Goal: Task Accomplishment & Management: Manage account settings

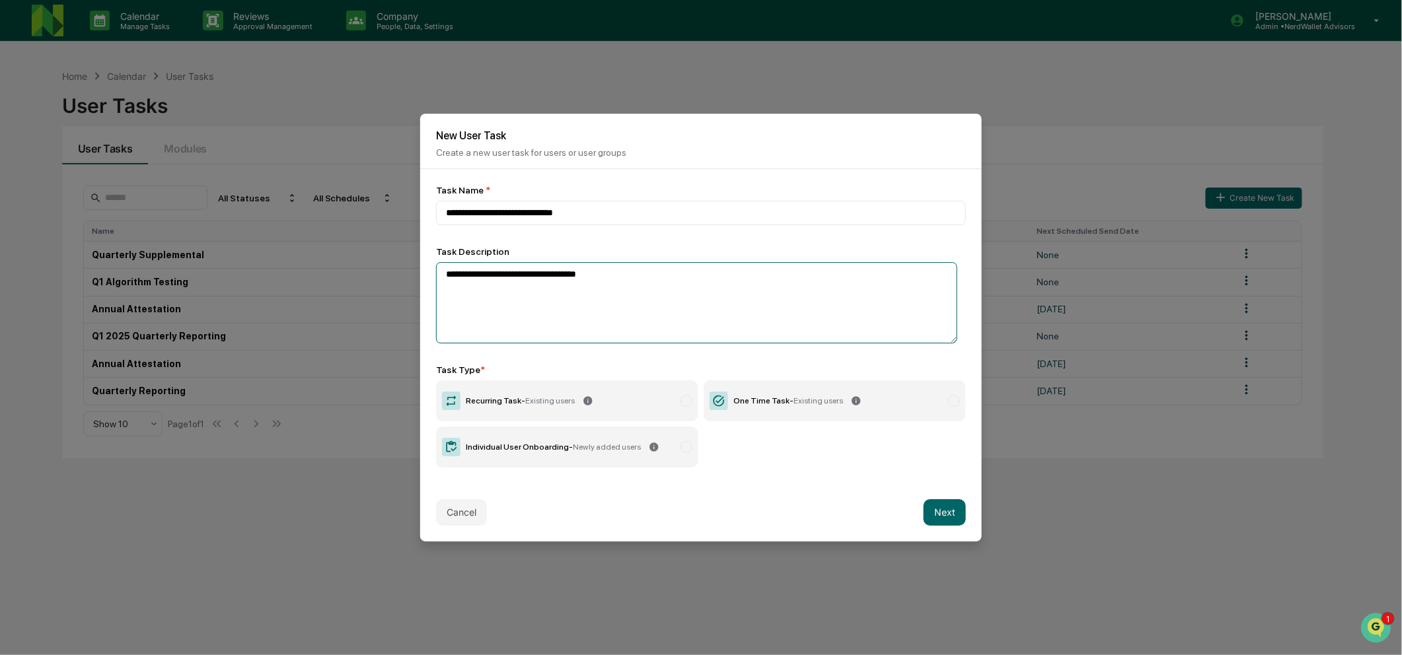
click at [635, 281] on textarea "**********" at bounding box center [696, 302] width 521 height 81
click at [472, 523] on button "Cancel" at bounding box center [461, 512] width 51 height 26
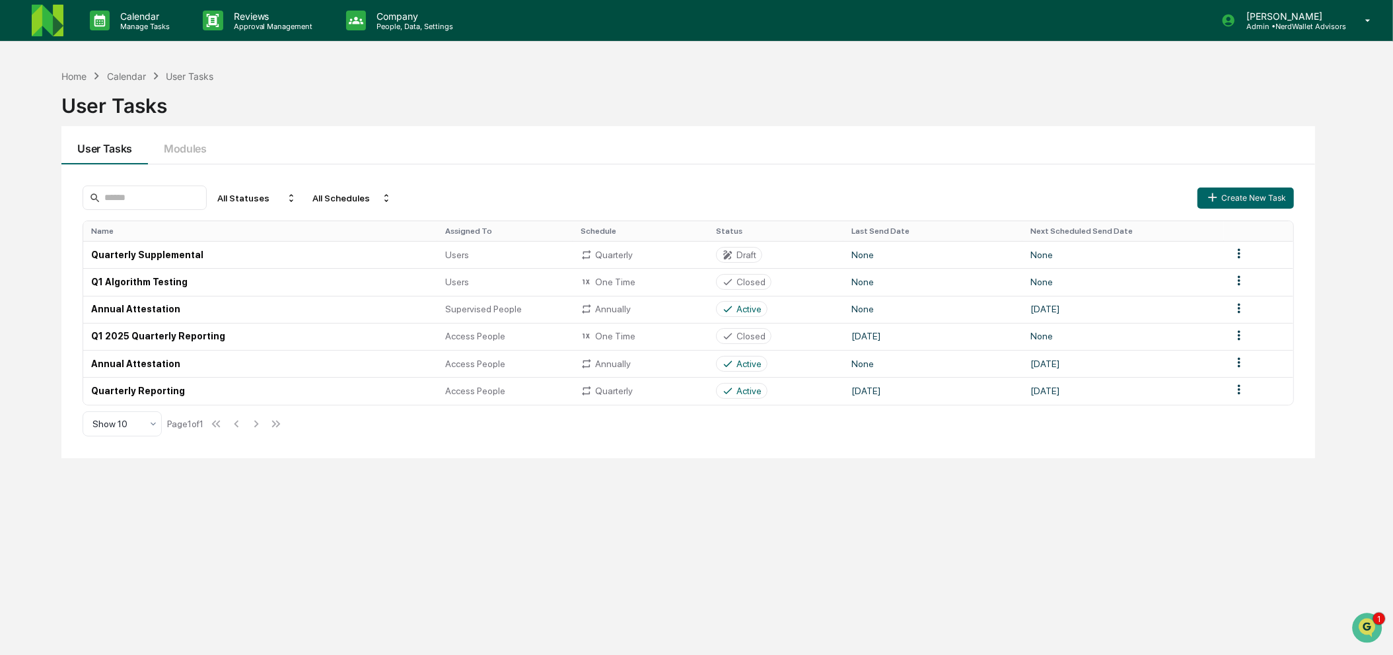
click at [46, 17] on img at bounding box center [48, 21] width 32 height 32
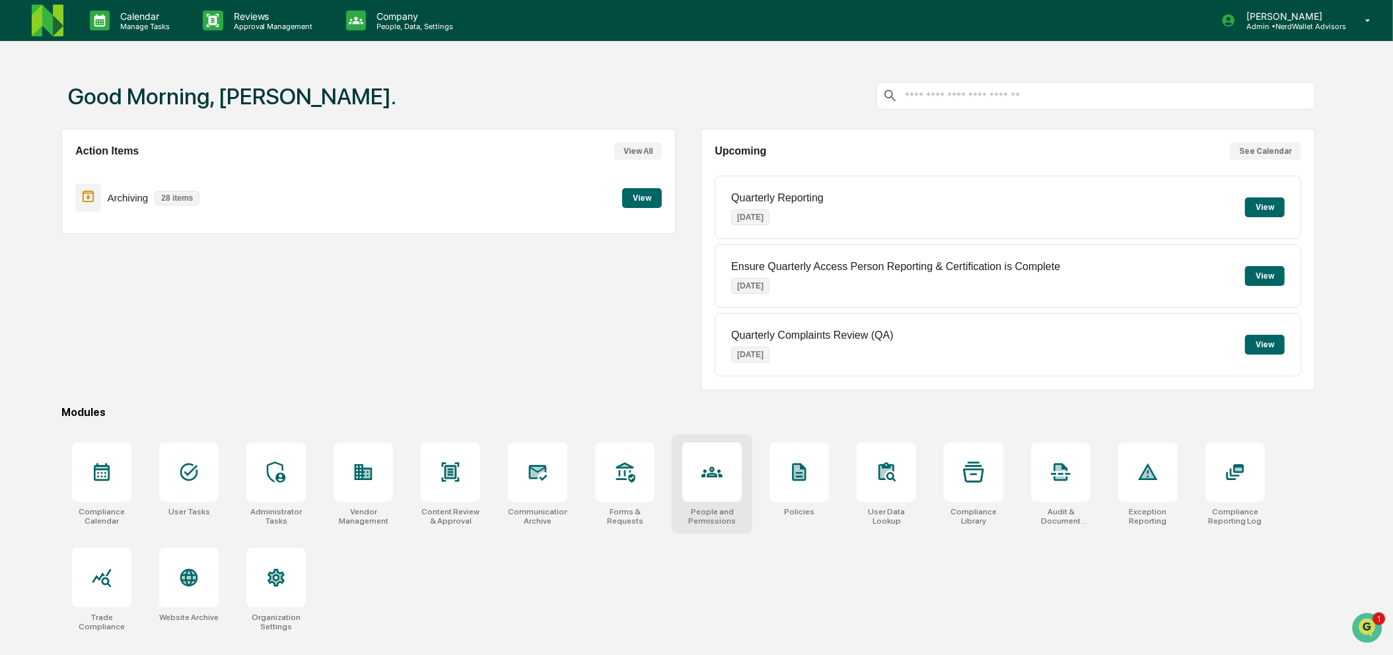
click at [719, 483] on icon at bounding box center [712, 472] width 21 height 21
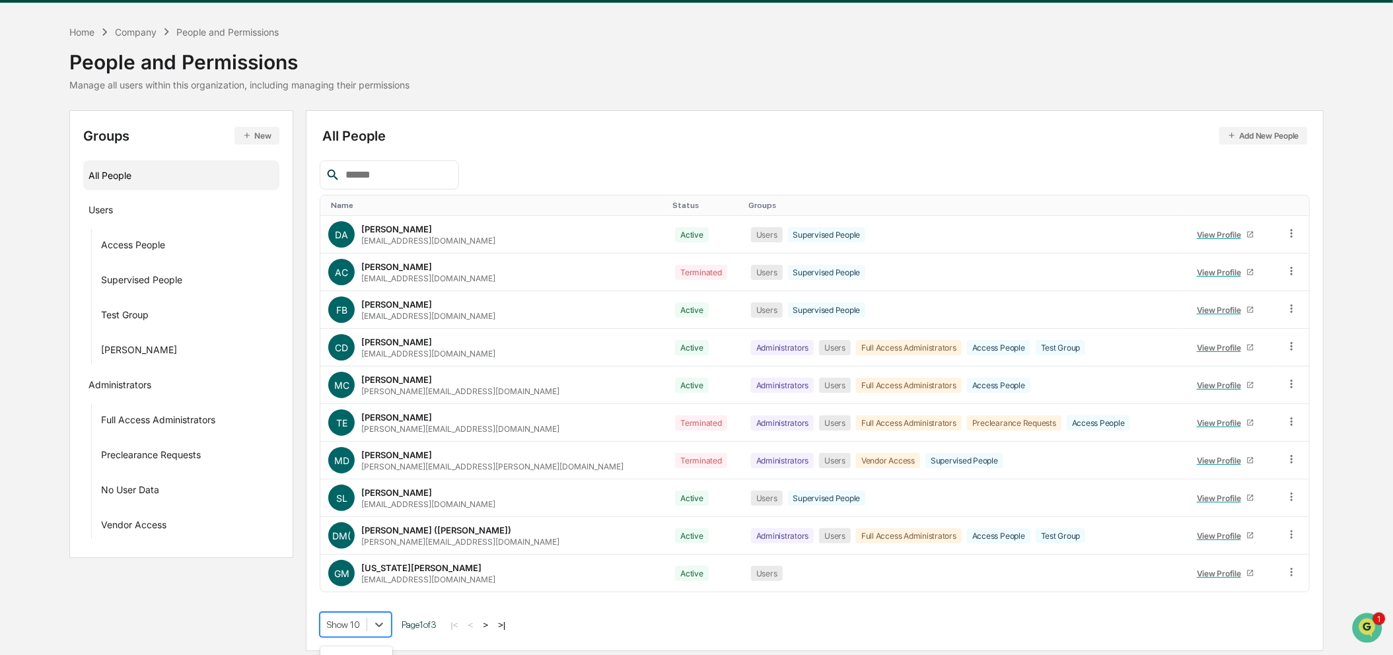
scroll to position [145, 0]
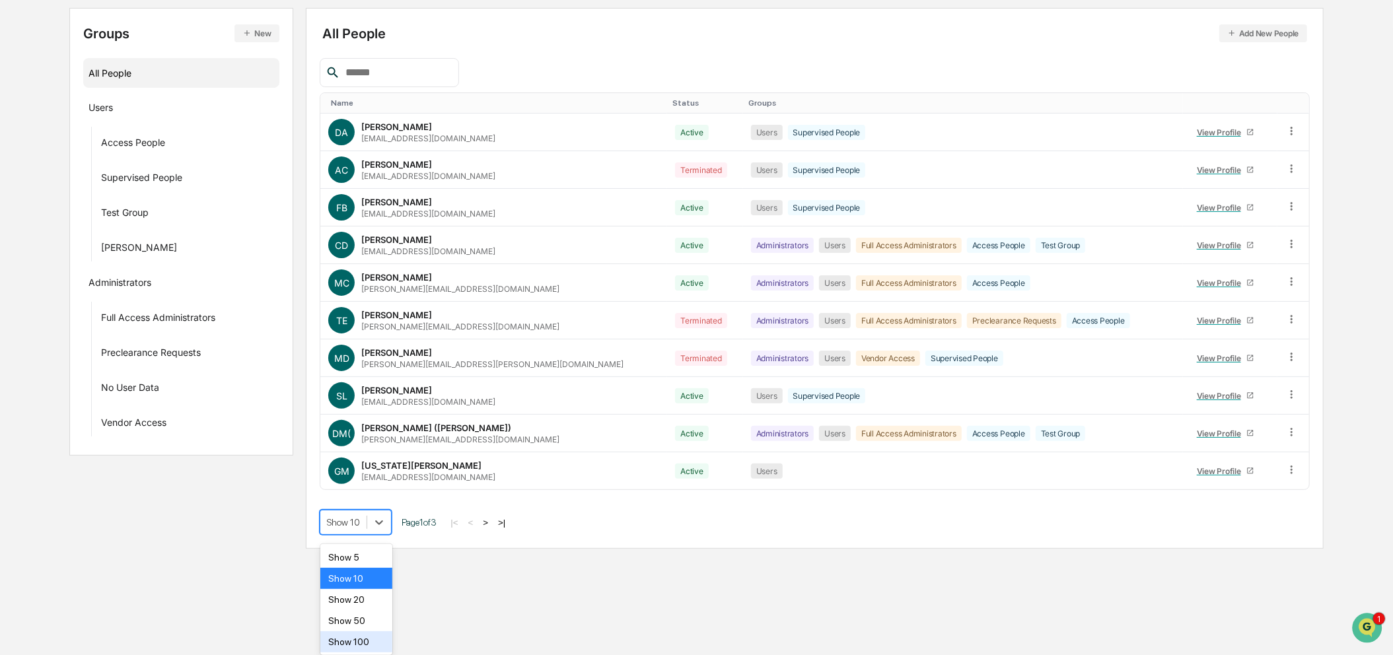
click at [342, 549] on body "Calendar Manage Tasks Reviews Approval Management Company People, Data, Setting…" at bounding box center [696, 204] width 1393 height 690
click at [342, 639] on div "Show 100" at bounding box center [356, 642] width 72 height 21
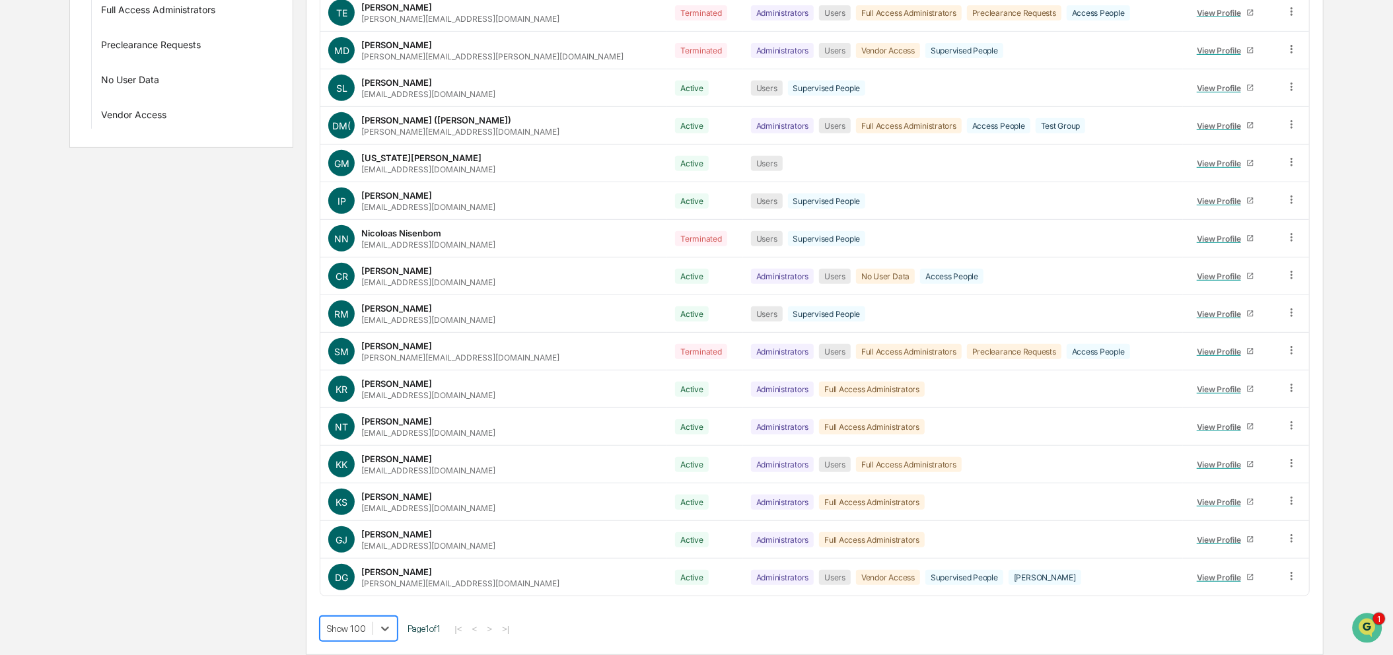
scroll to position [0, 0]
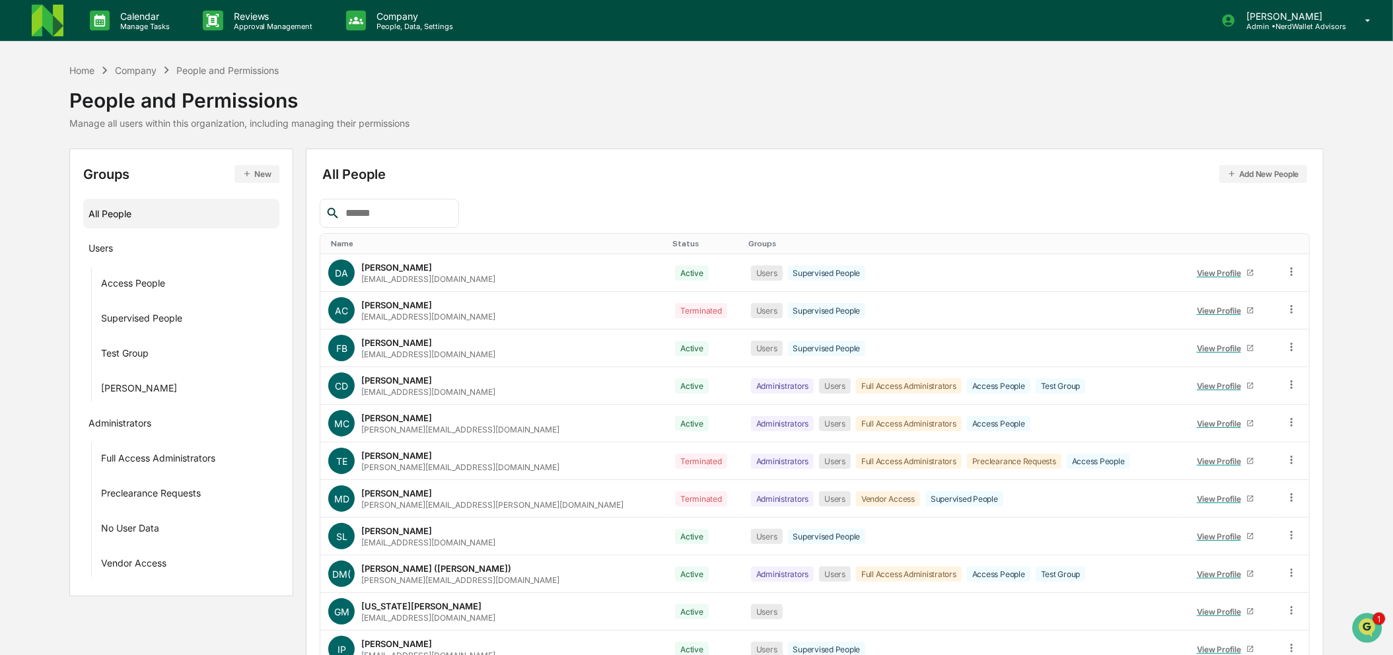
click at [34, 12] on img at bounding box center [48, 21] width 32 height 32
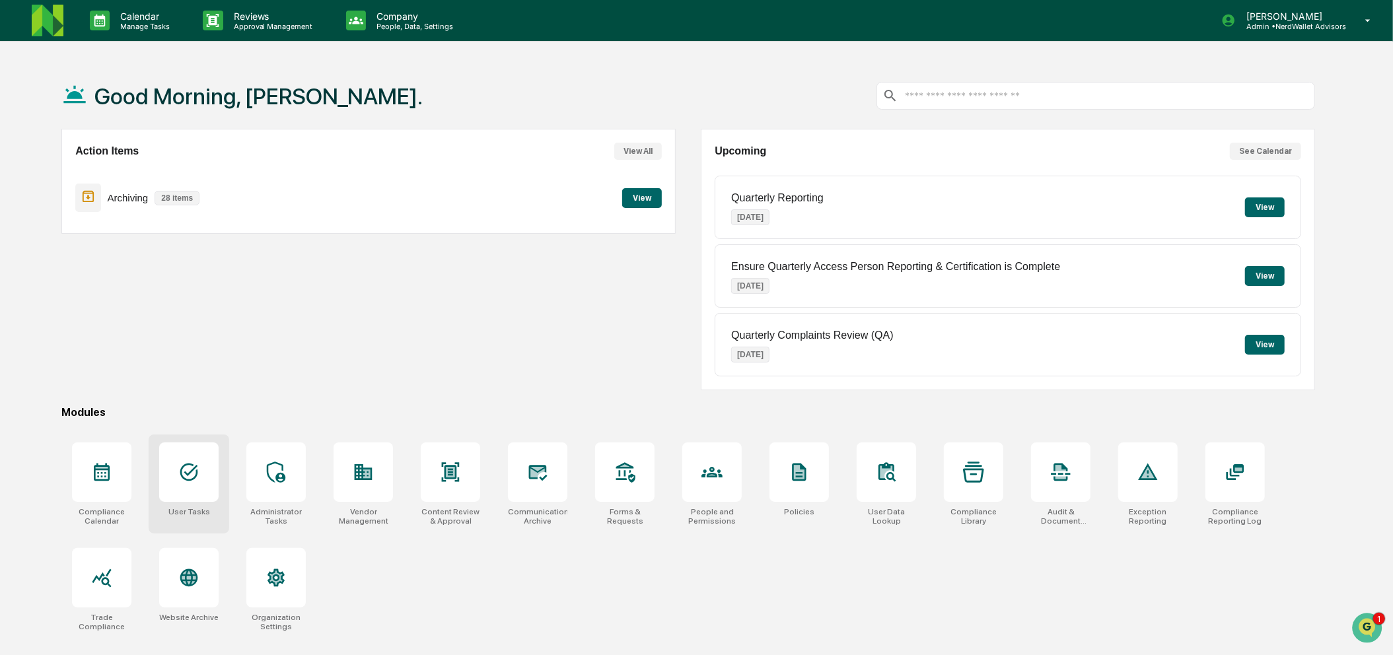
click at [178, 491] on div at bounding box center [188, 472] width 59 height 59
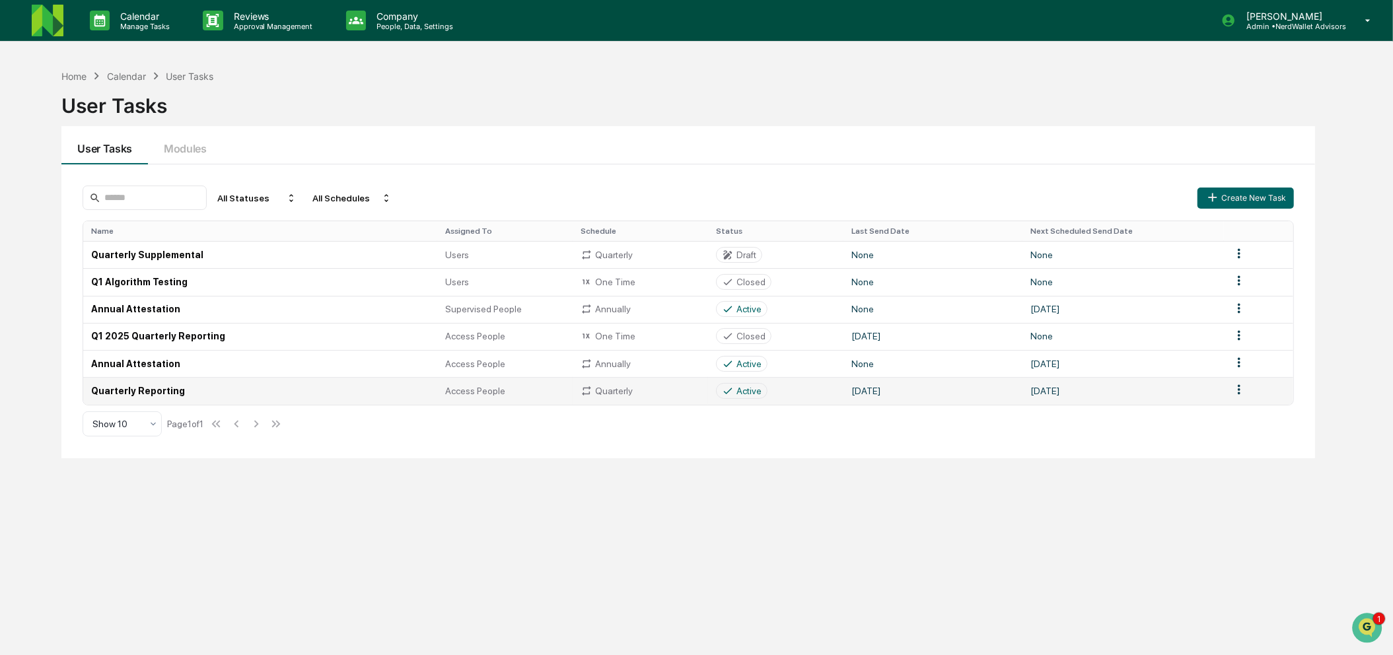
click at [199, 388] on td "Quarterly Reporting" at bounding box center [260, 390] width 354 height 27
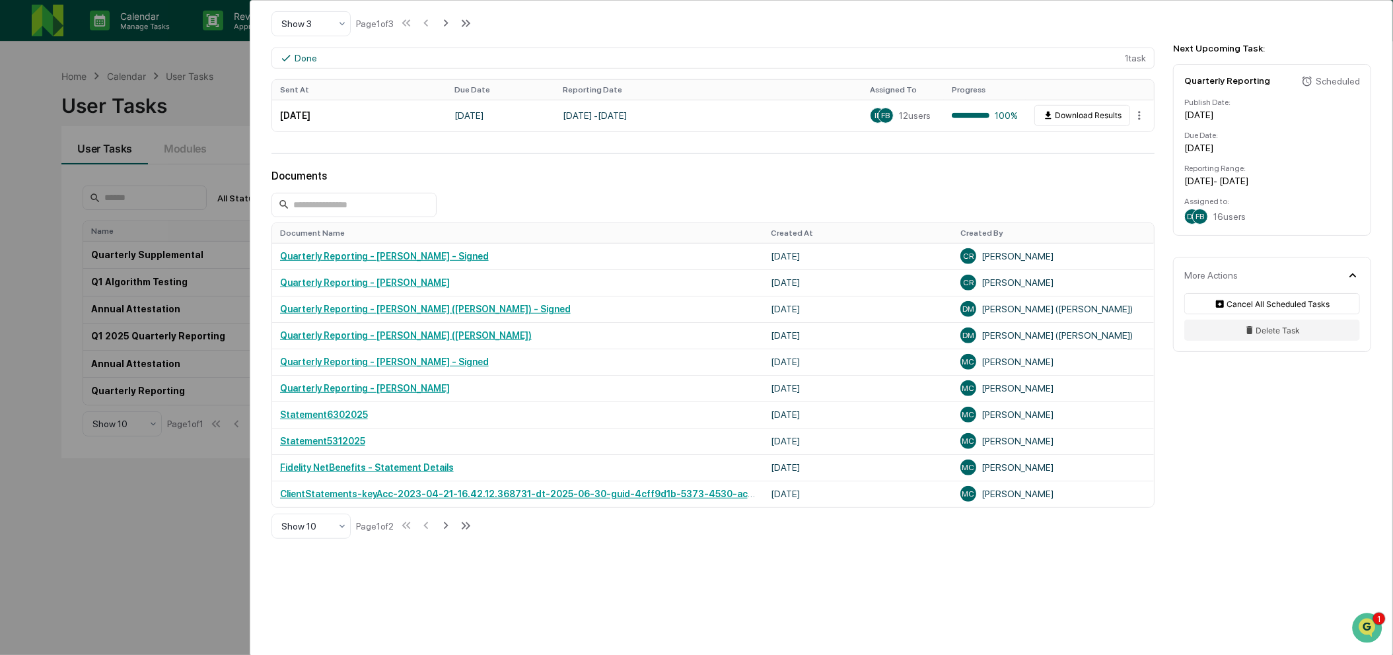
scroll to position [539, 0]
click at [323, 537] on div "Show 10" at bounding box center [310, 524] width 79 height 25
click at [301, 634] on div "Show 100" at bounding box center [310, 635] width 78 height 26
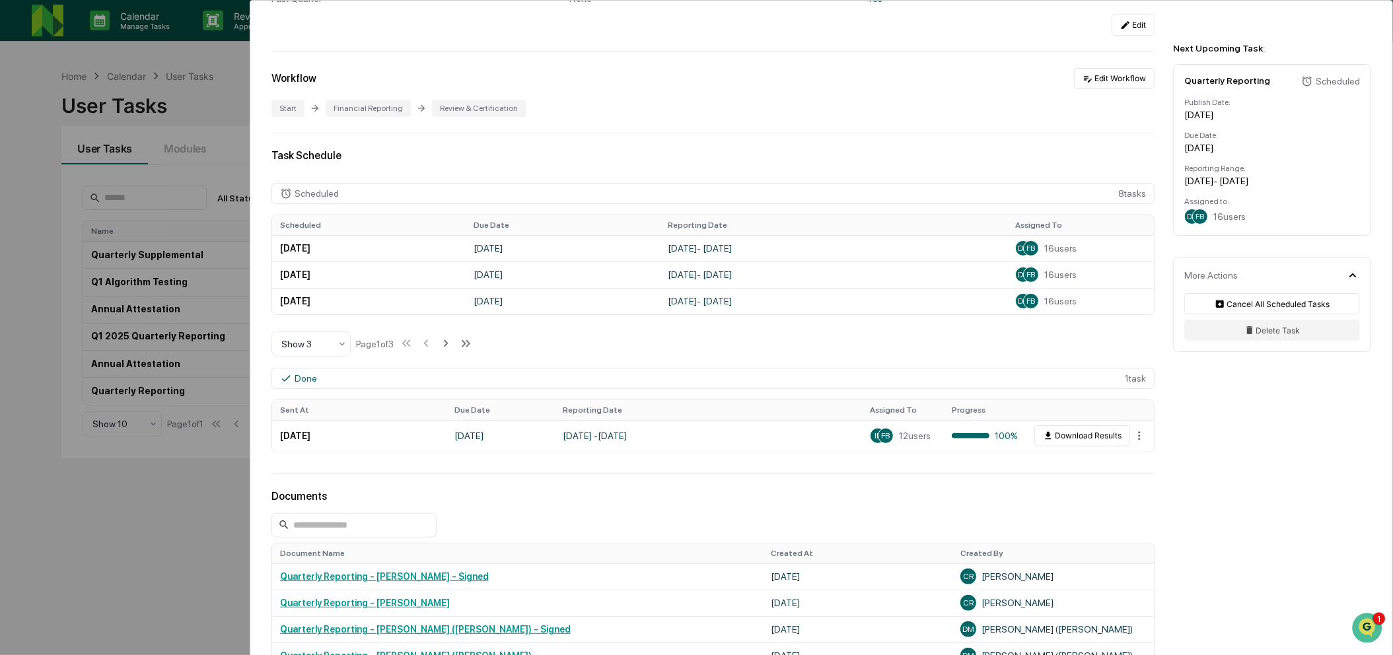
scroll to position [205, 0]
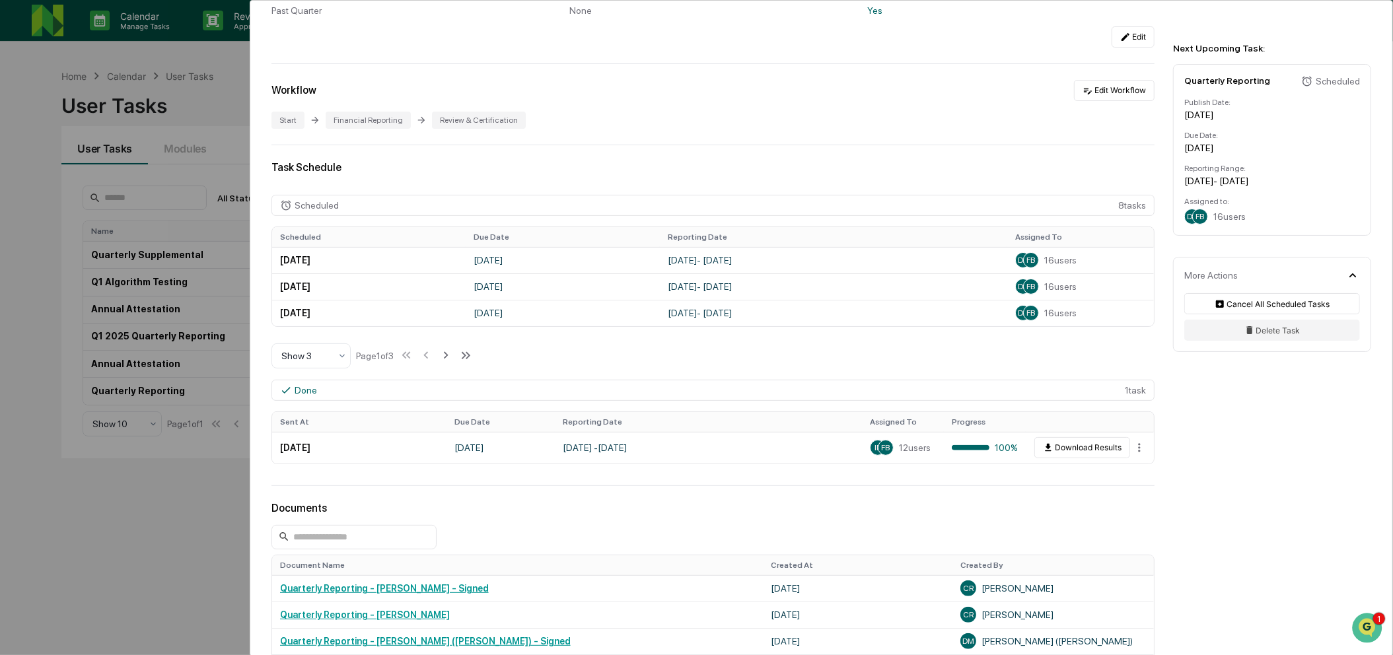
click at [82, 288] on div "User Tasks Quarterly Reporting Quarterly Reporting Active No description Detail…" at bounding box center [696, 327] width 1393 height 655
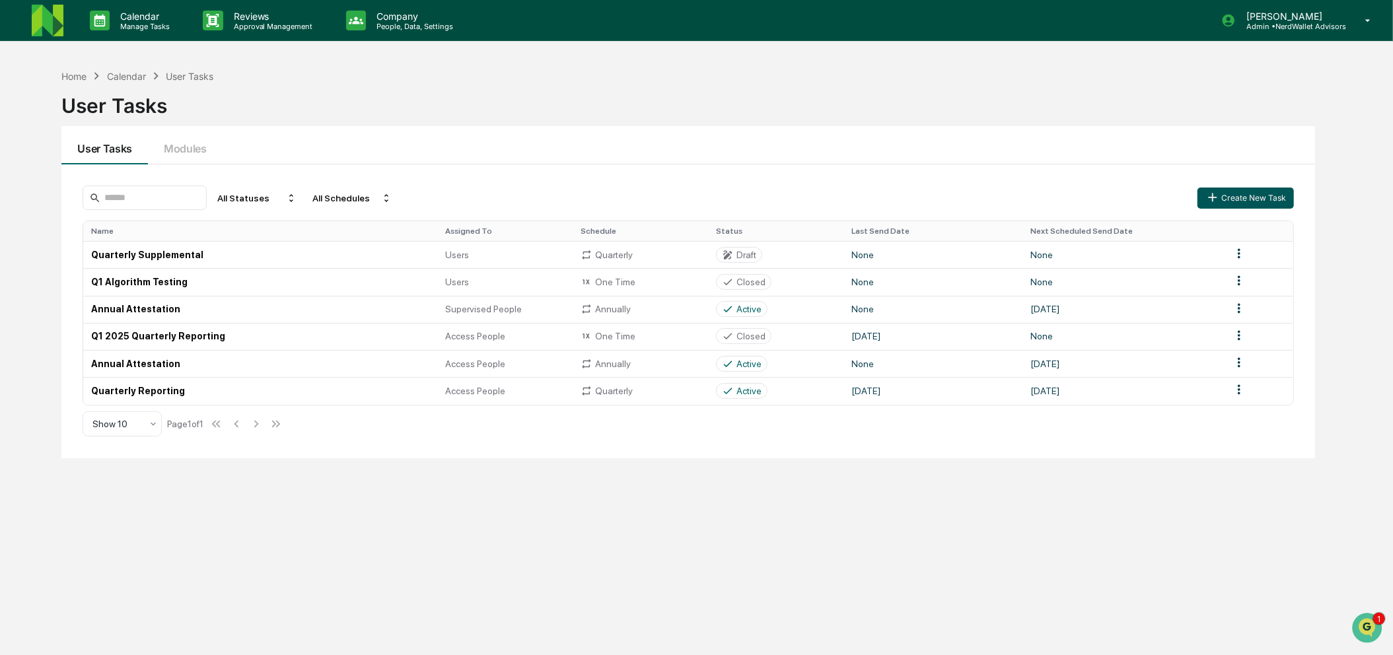
click at [1272, 203] on button "Create New Task" at bounding box center [1246, 198] width 96 height 21
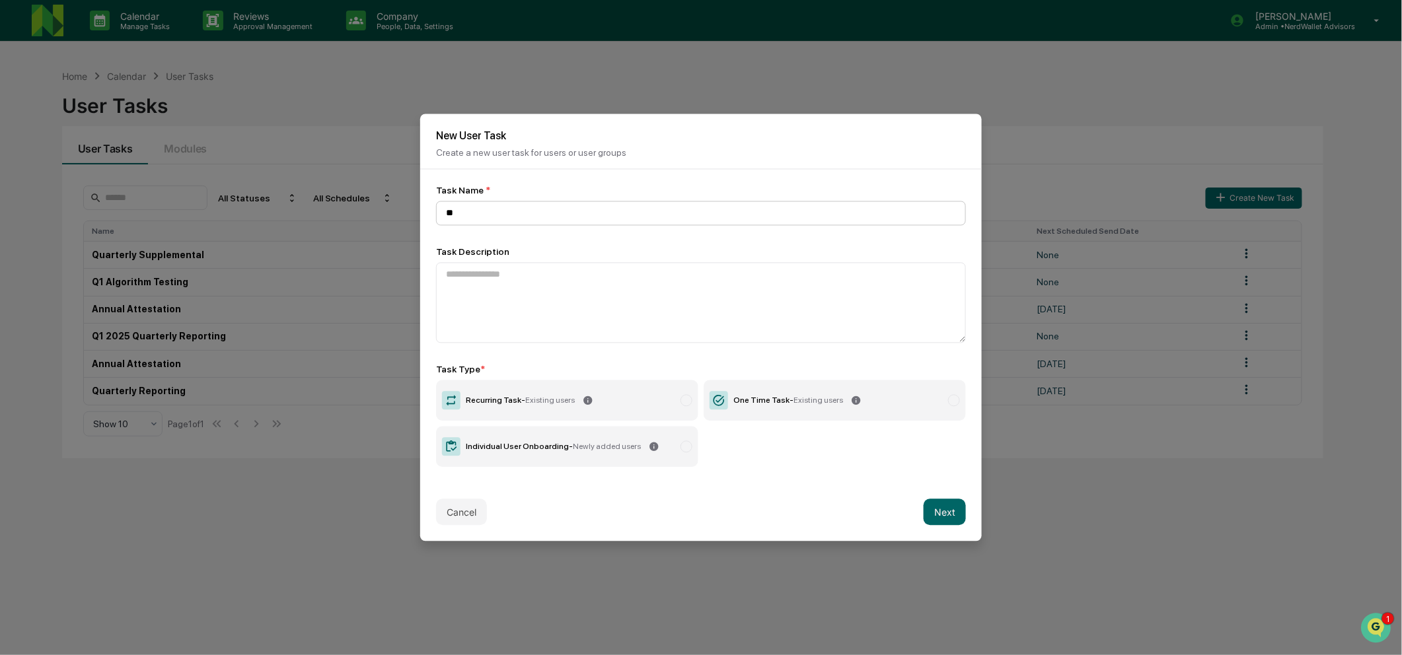
type input "*"
type input "**********"
click at [719, 286] on textarea "**********" at bounding box center [696, 302] width 521 height 81
type textarea "**********"
click at [793, 400] on span "Existing users" at bounding box center [818, 400] width 50 height 9
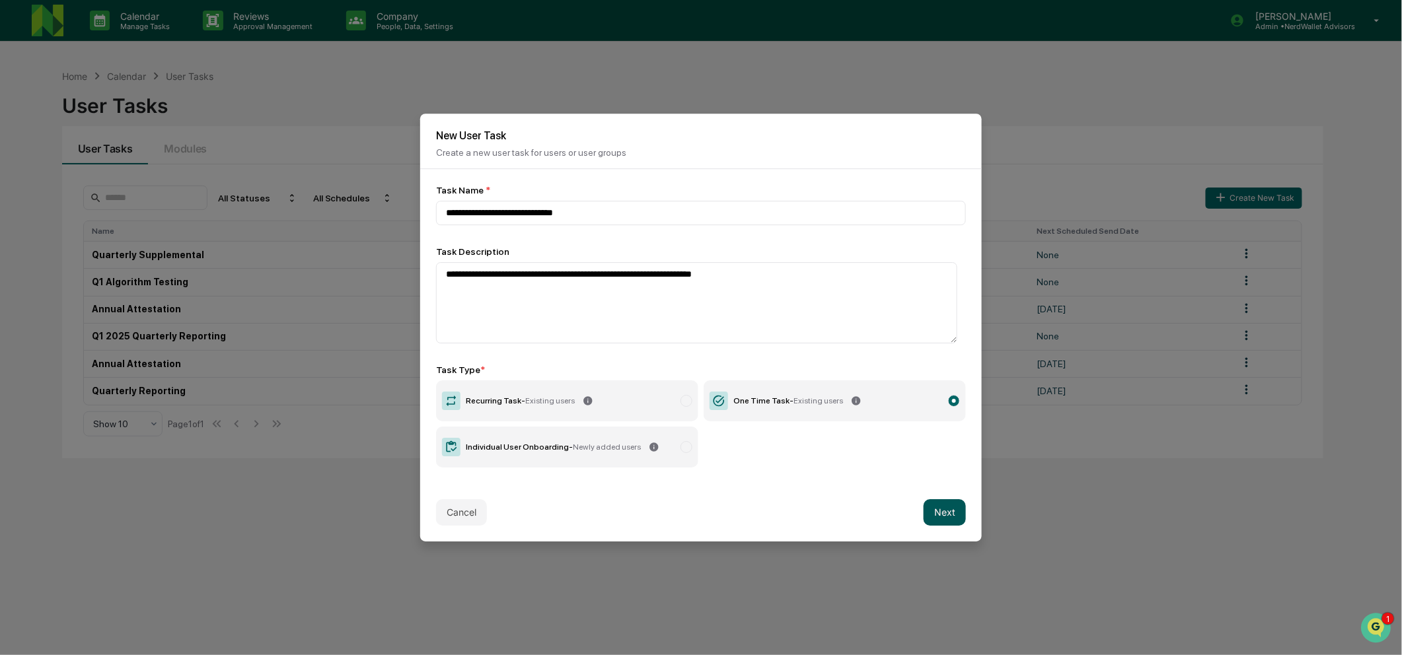
click at [953, 515] on button "Next" at bounding box center [944, 512] width 42 height 26
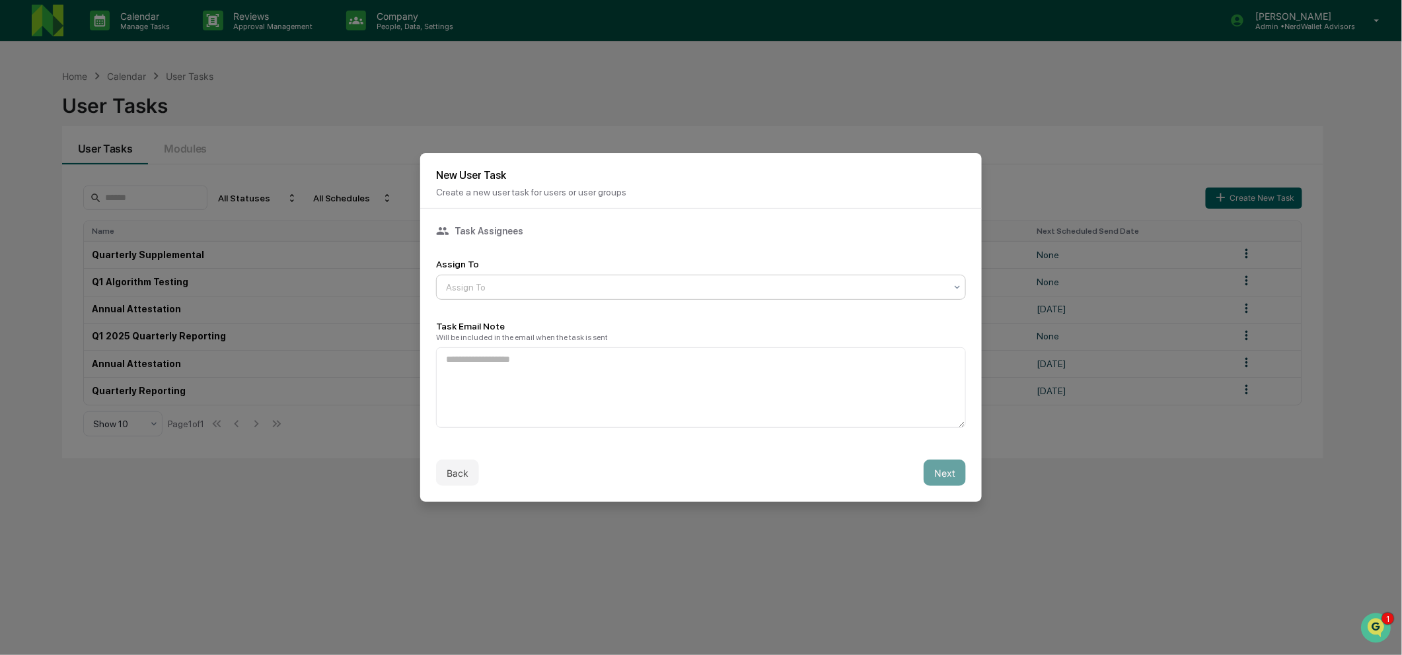
click at [633, 284] on div at bounding box center [695, 287] width 499 height 13
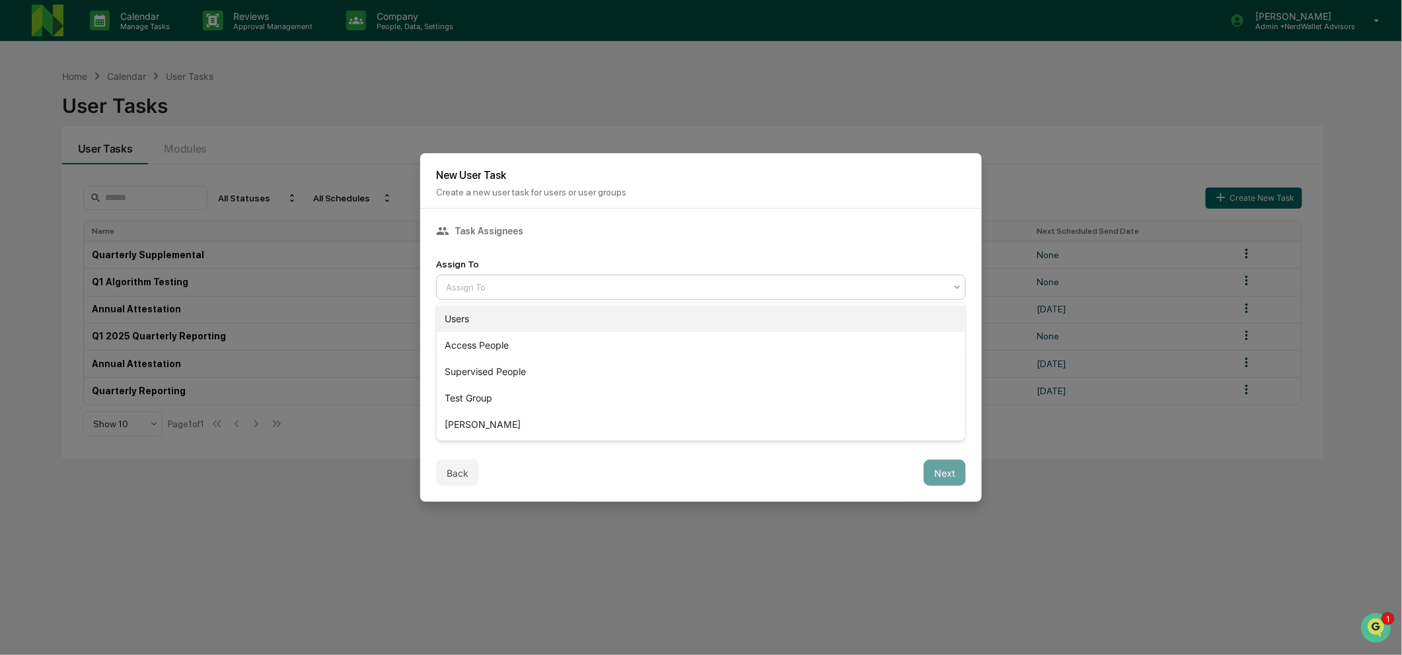
click at [584, 314] on div "Users" at bounding box center [701, 319] width 528 height 26
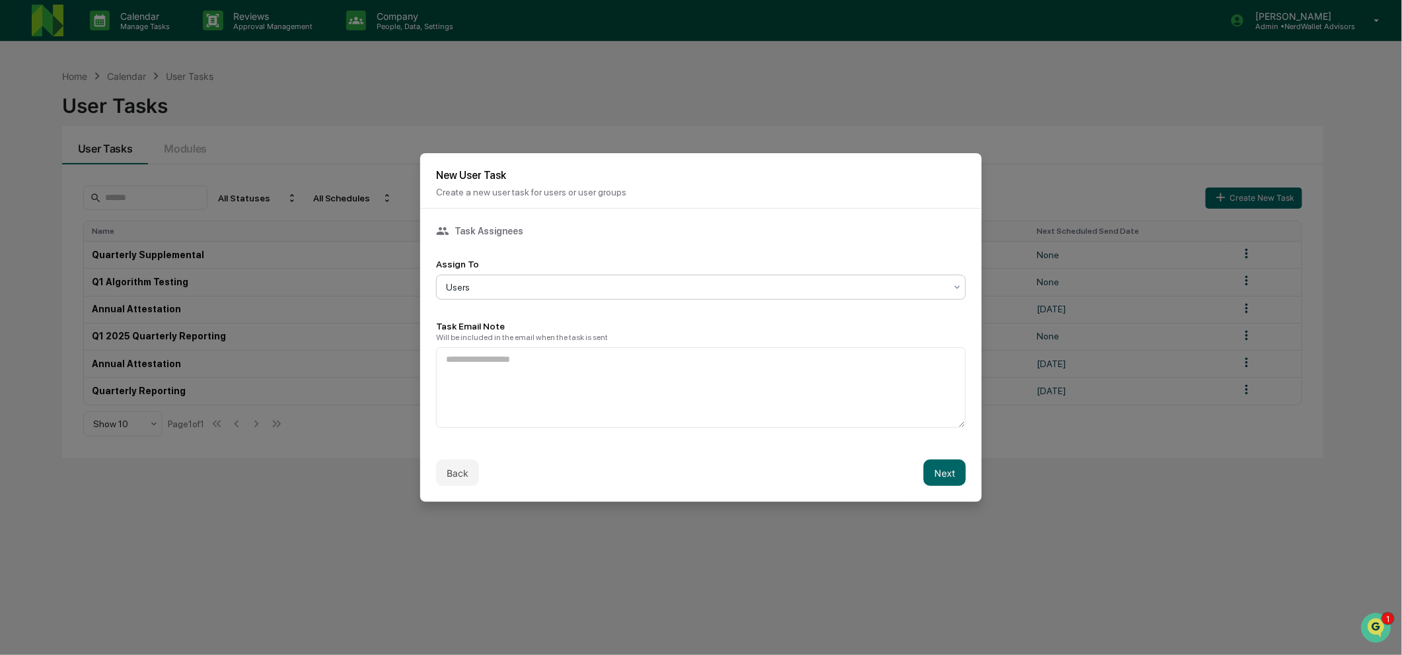
click at [568, 296] on div "Users" at bounding box center [695, 287] width 513 height 18
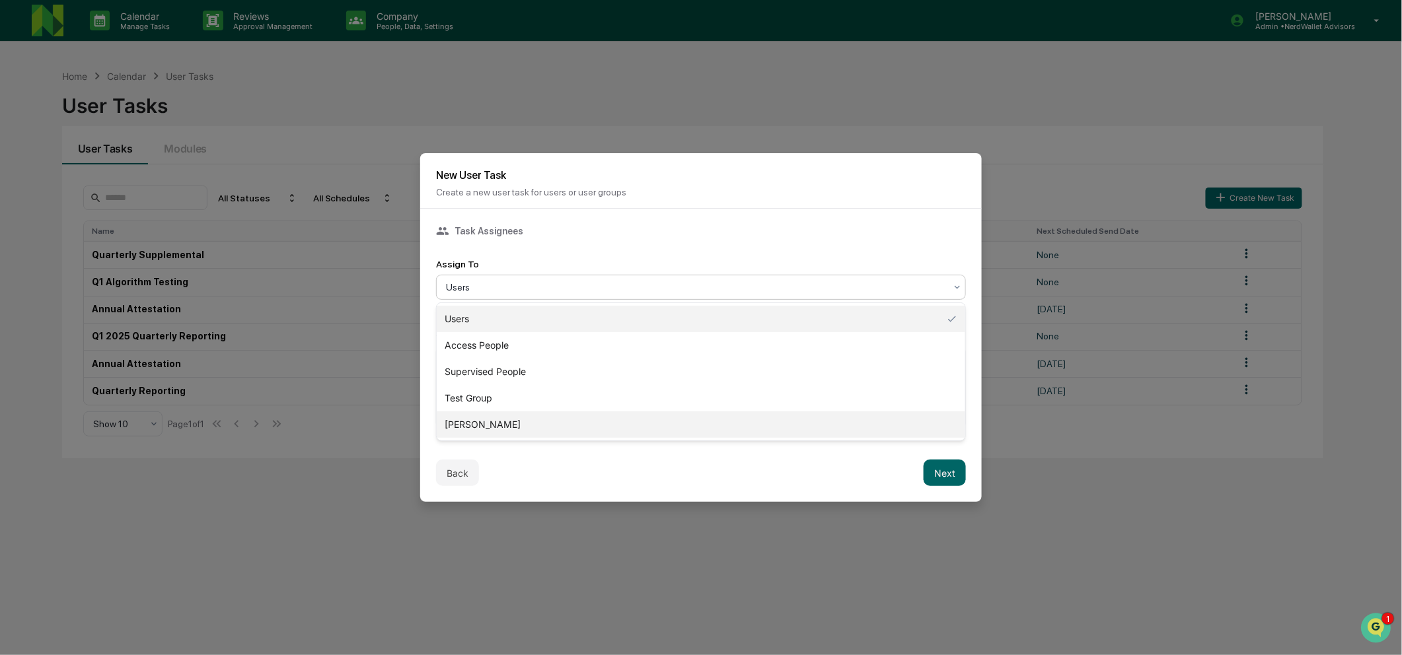
click at [547, 421] on div "[PERSON_NAME]" at bounding box center [701, 425] width 528 height 26
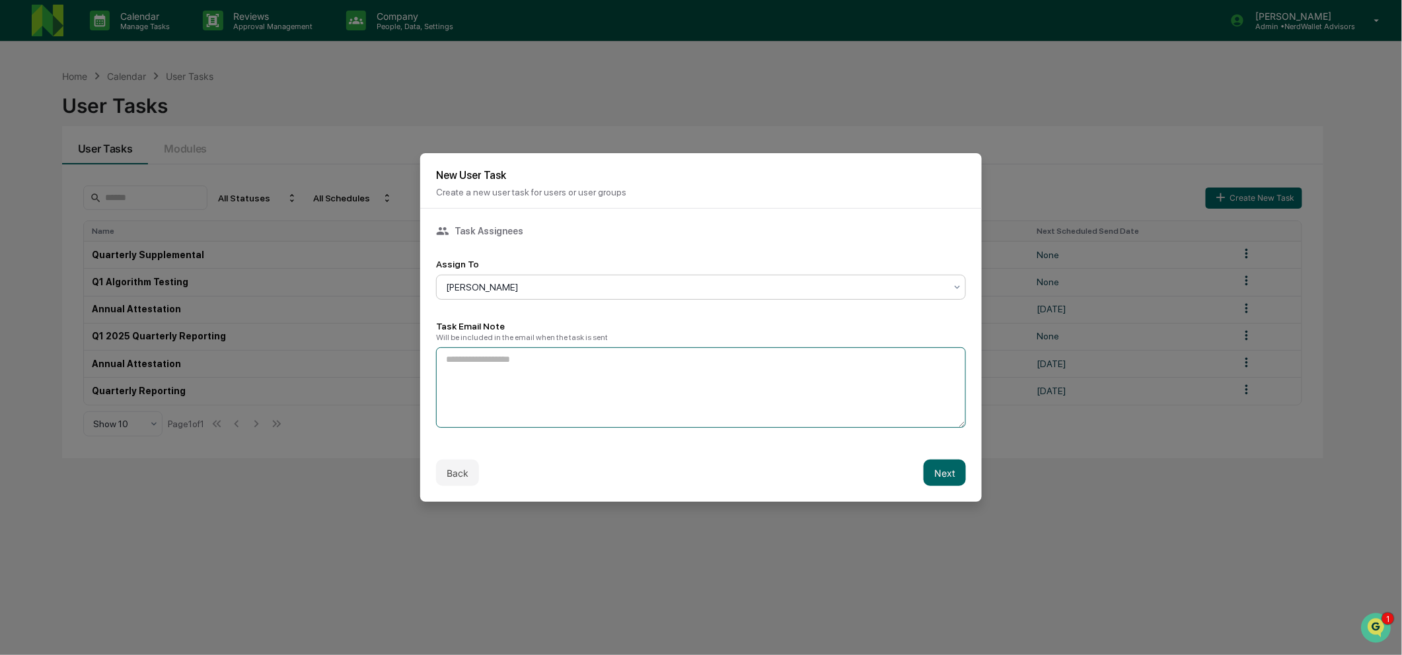
click at [547, 408] on textarea at bounding box center [701, 387] width 530 height 81
type textarea "**********"
click at [957, 473] on button "Next" at bounding box center [944, 473] width 42 height 26
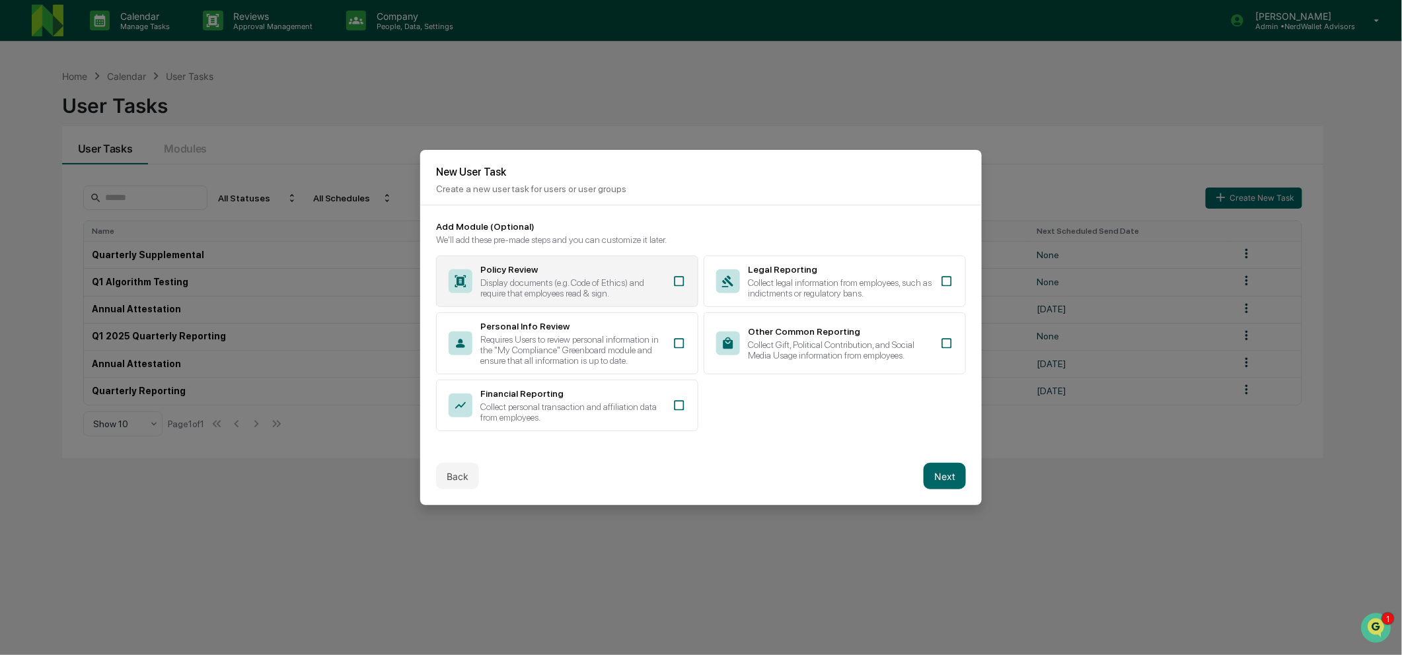
click at [630, 281] on div "Display documents (e.g. Code of Ethics) and require that employees read & sign." at bounding box center [572, 287] width 184 height 21
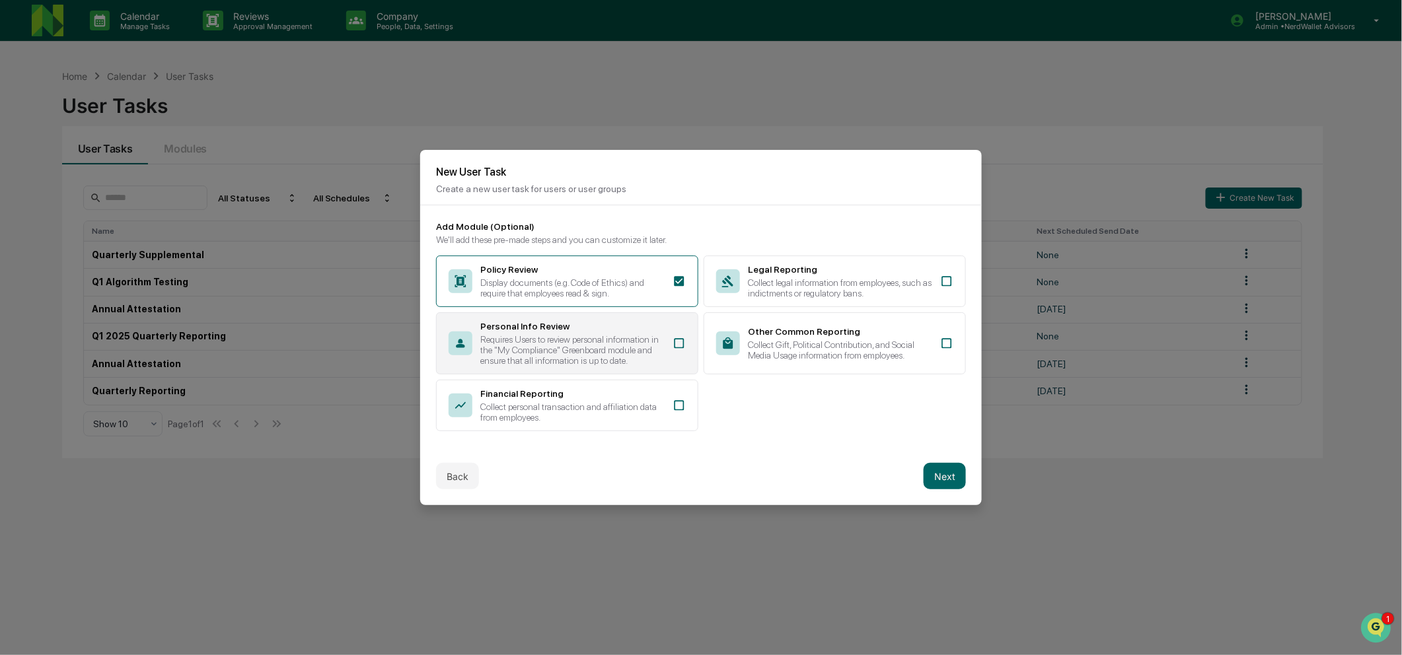
click at [653, 347] on div "Requires Users to review personal information in the "My Compliance" Greenboard…" at bounding box center [572, 350] width 184 height 32
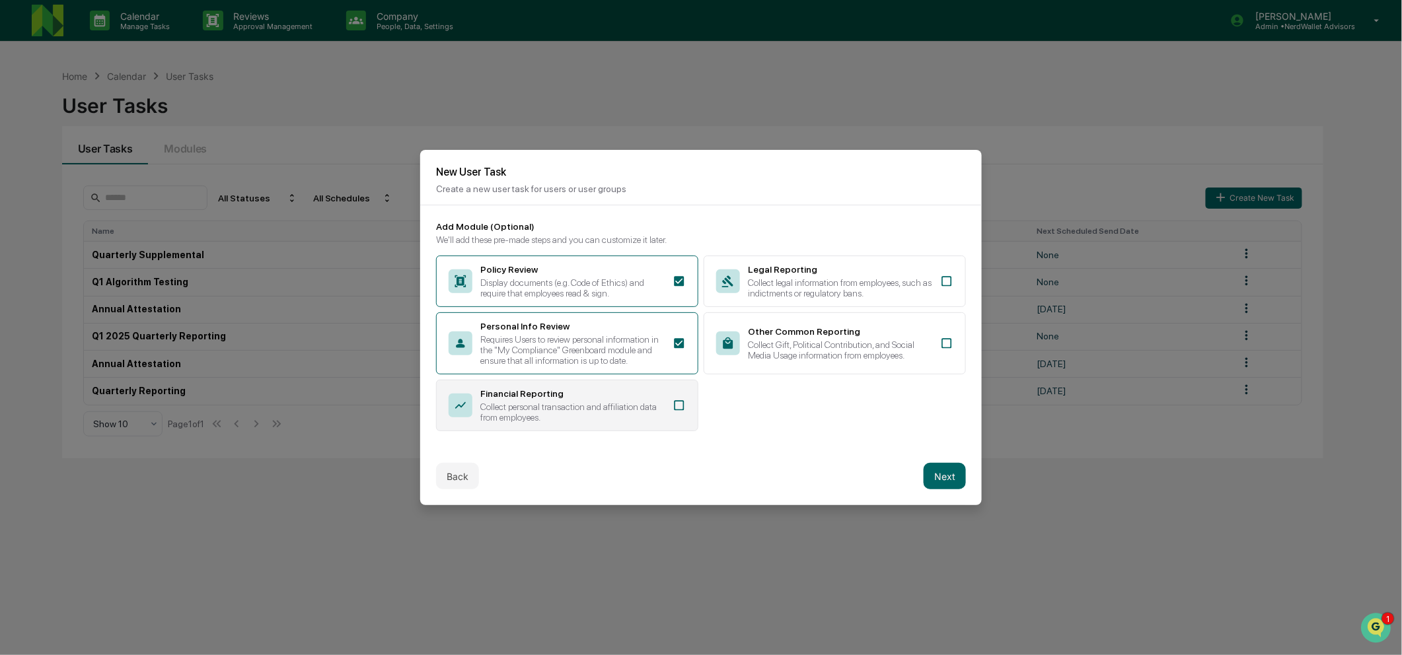
click at [653, 419] on div "Collect personal transaction and affiliation data from employees." at bounding box center [572, 412] width 184 height 21
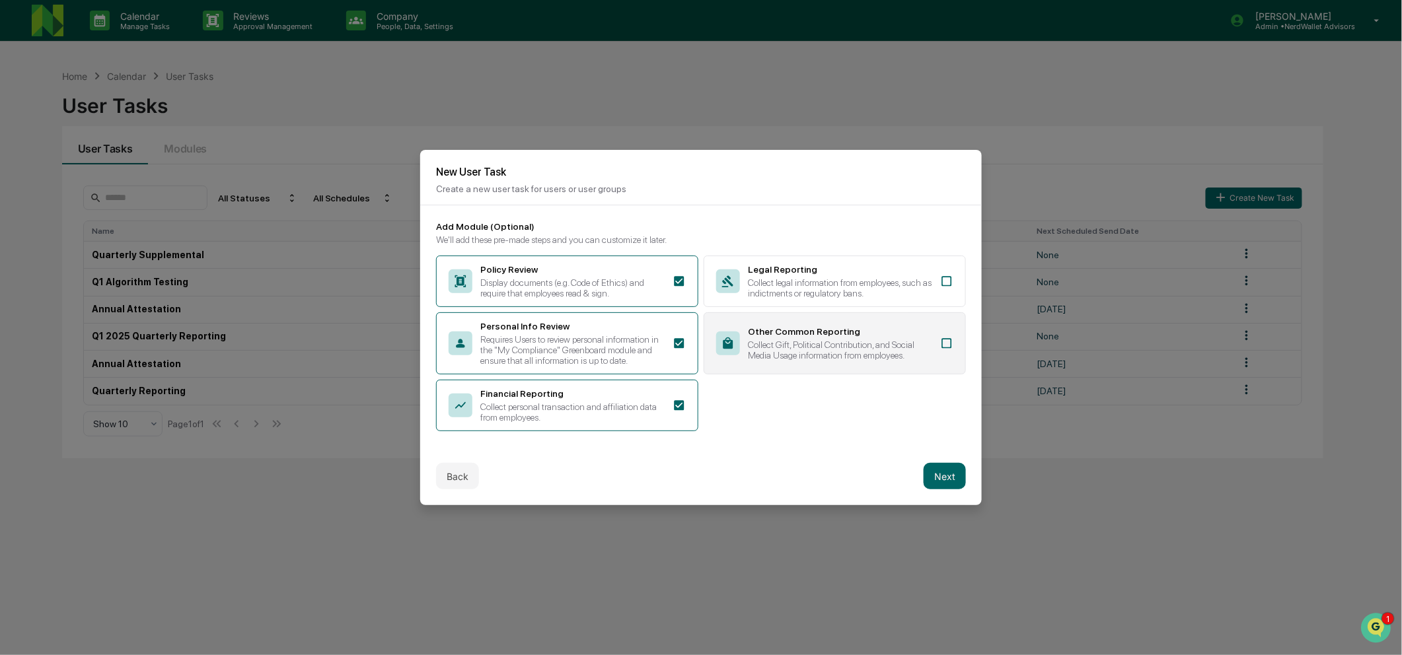
click at [826, 320] on div "Other Common Reporting Collect Gift, Political Contribution, and Social Media U…" at bounding box center [835, 343] width 262 height 62
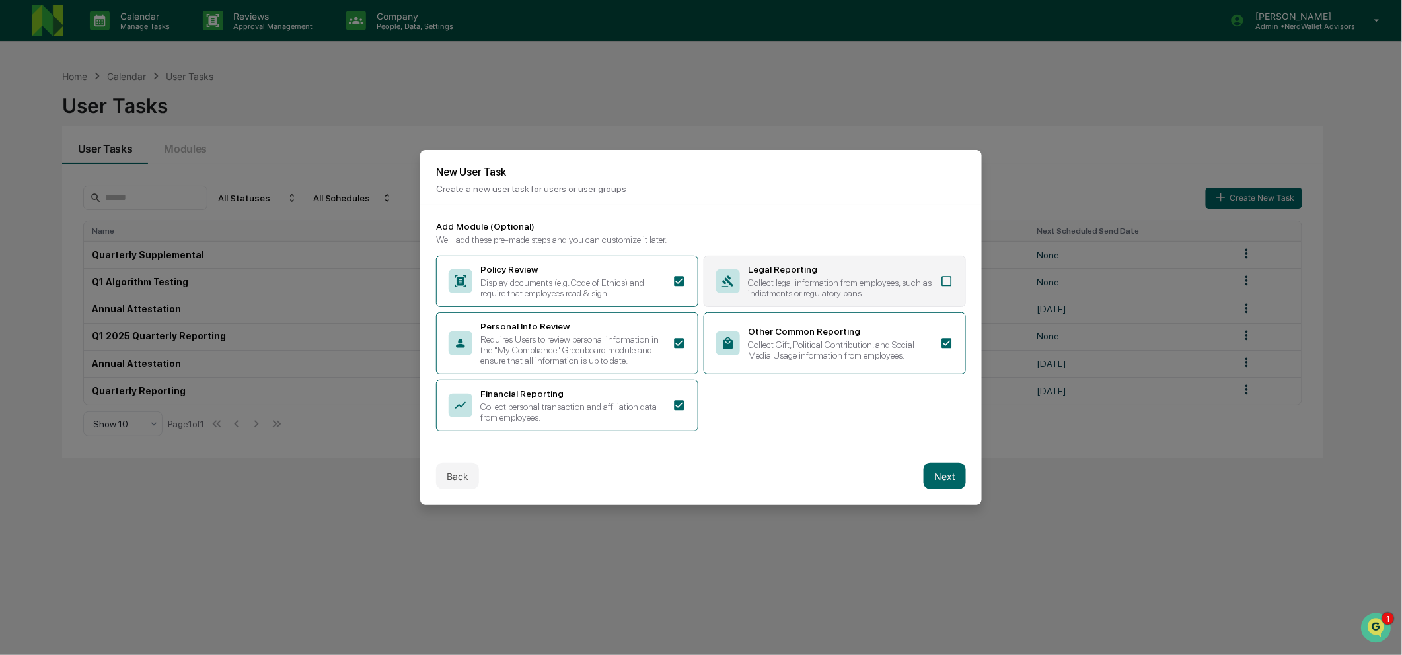
click at [826, 277] on div "Collect legal information from employees, such as indictments or regulatory ban…" at bounding box center [840, 287] width 184 height 21
click at [935, 482] on button "Next" at bounding box center [944, 476] width 42 height 26
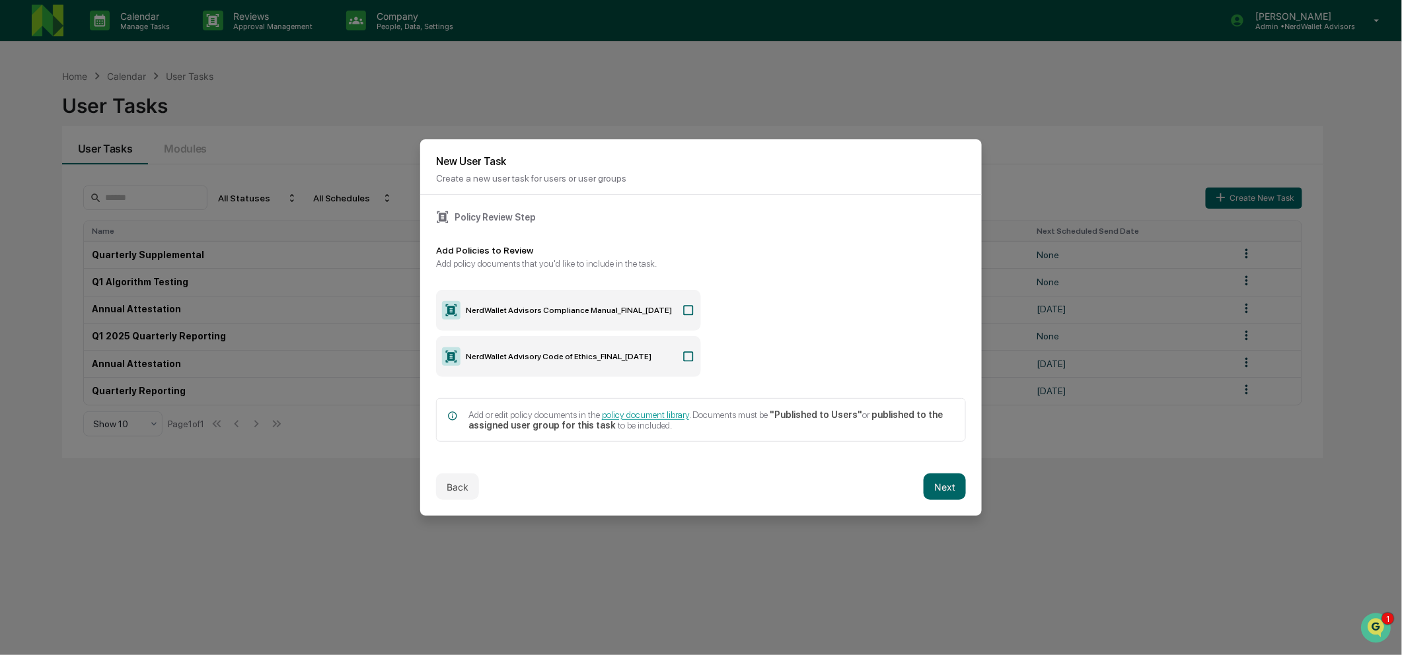
click at [678, 322] on label "NerdWallet Advisors Compliance Manual_FINAL_[DATE]" at bounding box center [568, 310] width 265 height 41
click at [676, 344] on label "NerdWallet Advisory Code of Ethics_FINAL_[DATE]" at bounding box center [568, 356] width 265 height 41
click at [930, 491] on button "Next" at bounding box center [944, 487] width 42 height 26
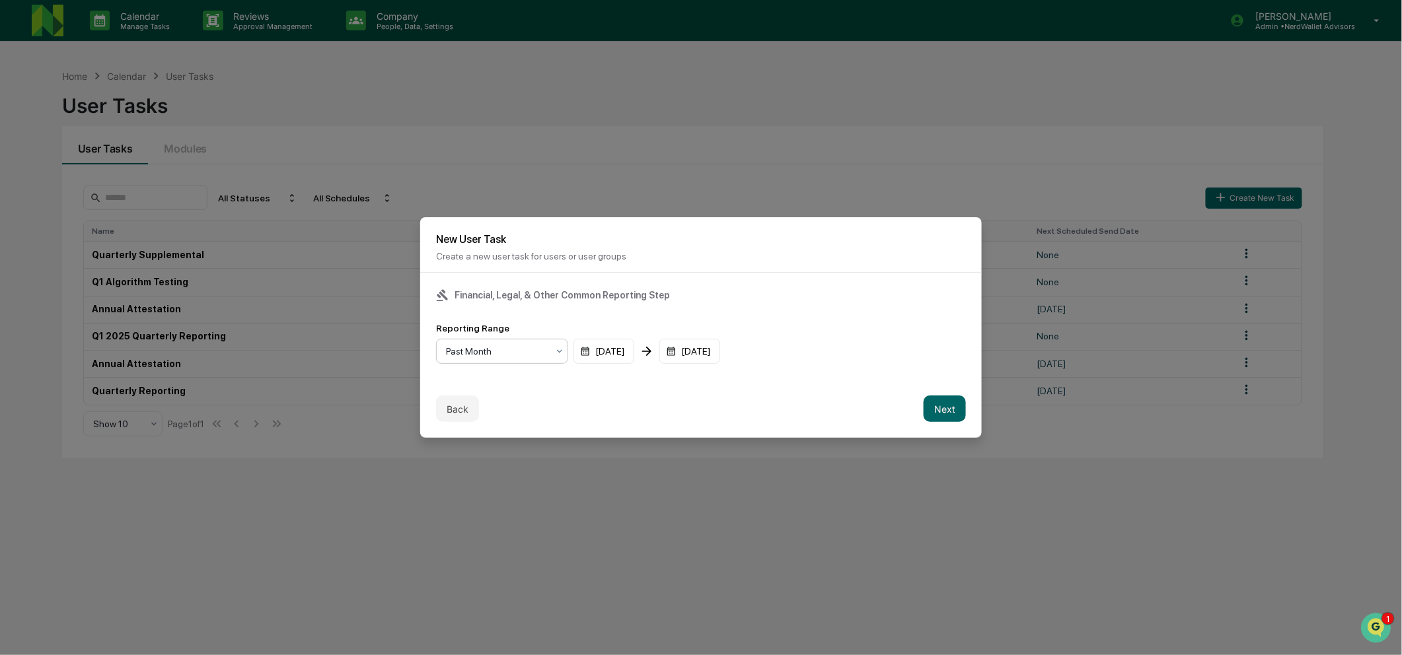
click at [534, 362] on div "Past Month" at bounding box center [502, 351] width 132 height 25
click at [502, 434] on div "Past Year" at bounding box center [502, 436] width 131 height 26
click at [960, 410] on button "Next" at bounding box center [944, 409] width 42 height 26
click at [477, 354] on div "mm/dd/yyyy" at bounding box center [477, 351] width 82 height 25
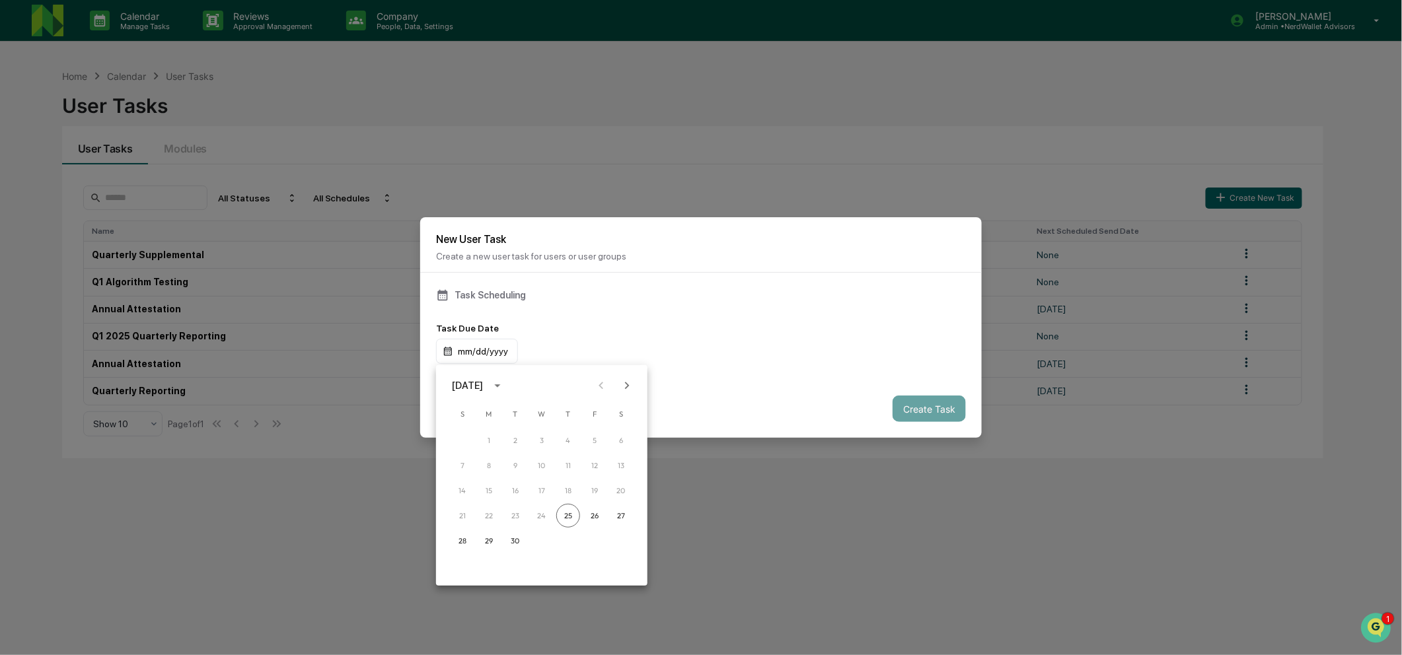
click at [624, 384] on icon "Next month" at bounding box center [627, 386] width 15 height 15
click at [595, 460] on button "10" at bounding box center [595, 466] width 24 height 24
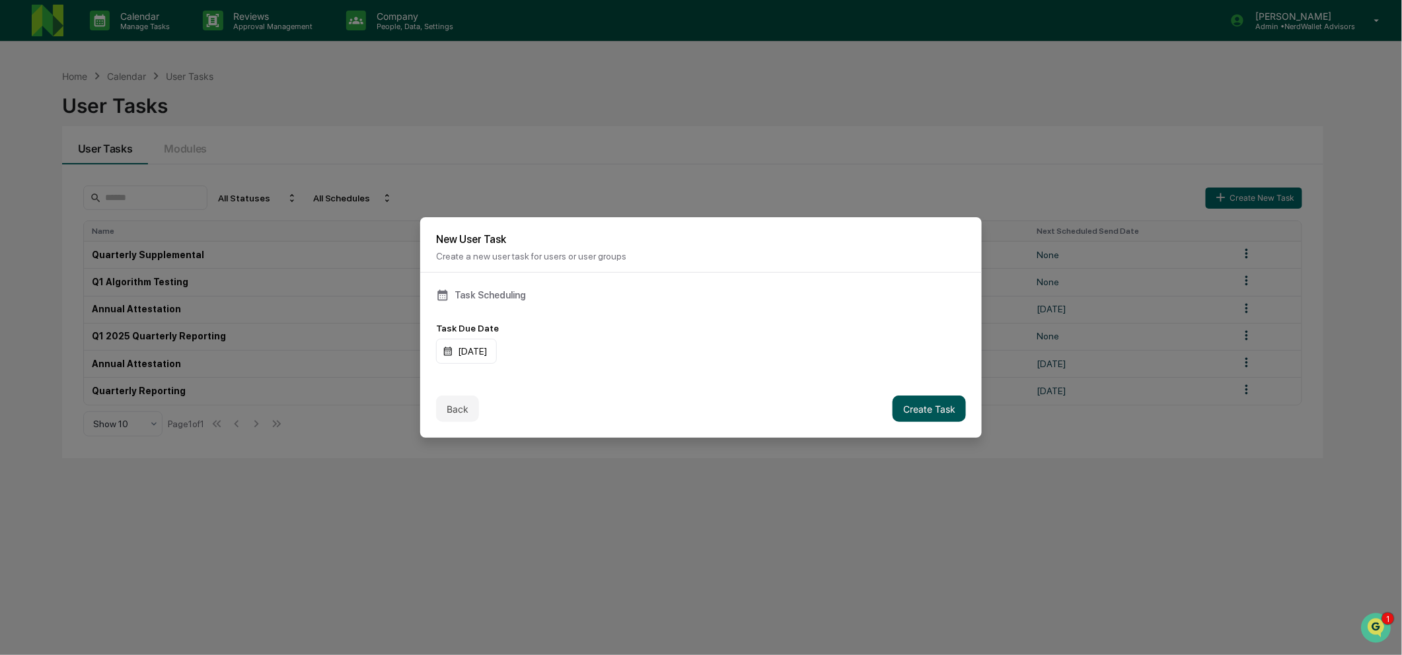
click at [918, 405] on button "Create Task" at bounding box center [928, 409] width 73 height 26
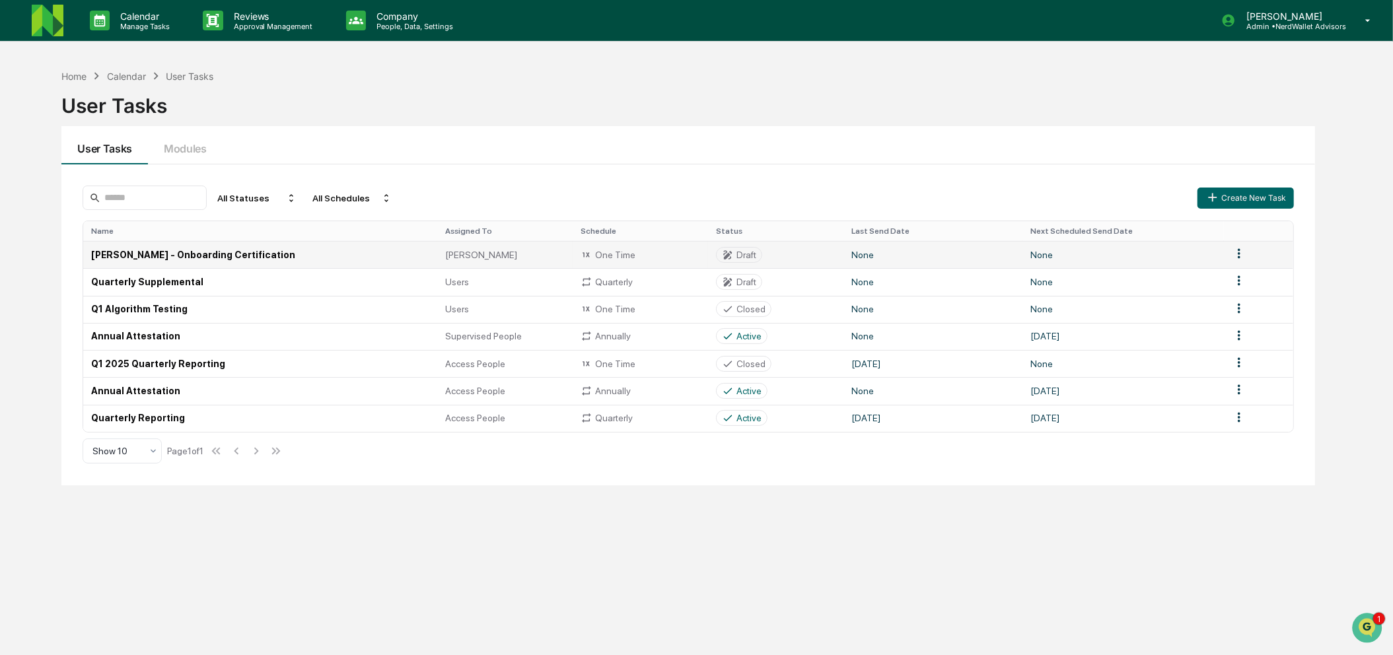
click at [558, 254] on div "[PERSON_NAME]" at bounding box center [505, 255] width 120 height 11
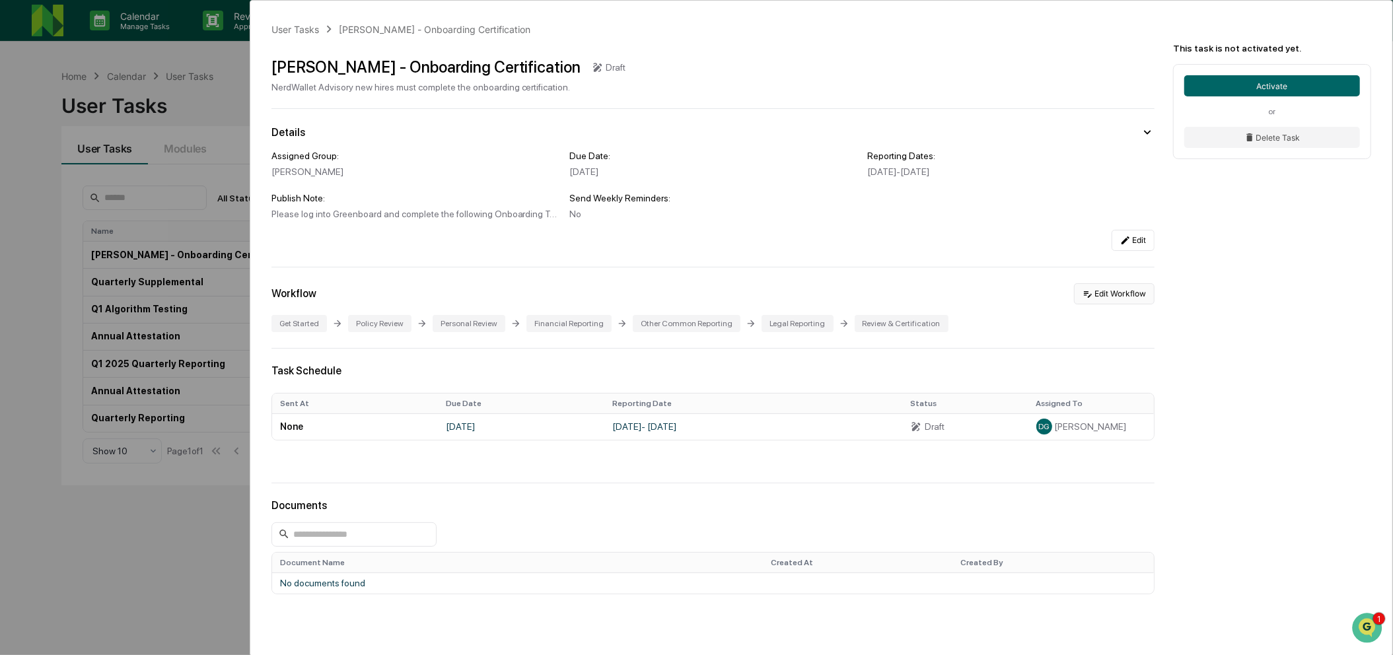
click at [1095, 300] on button "Edit Workflow" at bounding box center [1114, 293] width 81 height 21
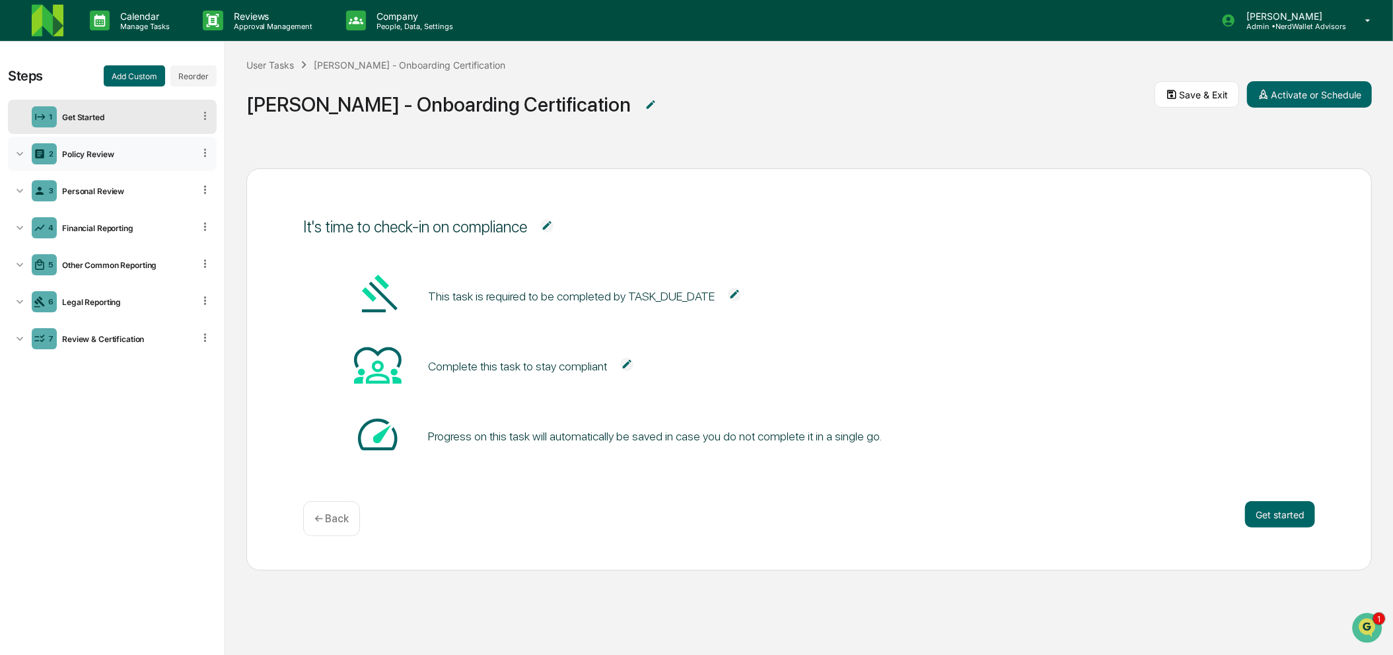
click at [127, 156] on div "Policy Review" at bounding box center [125, 154] width 137 height 10
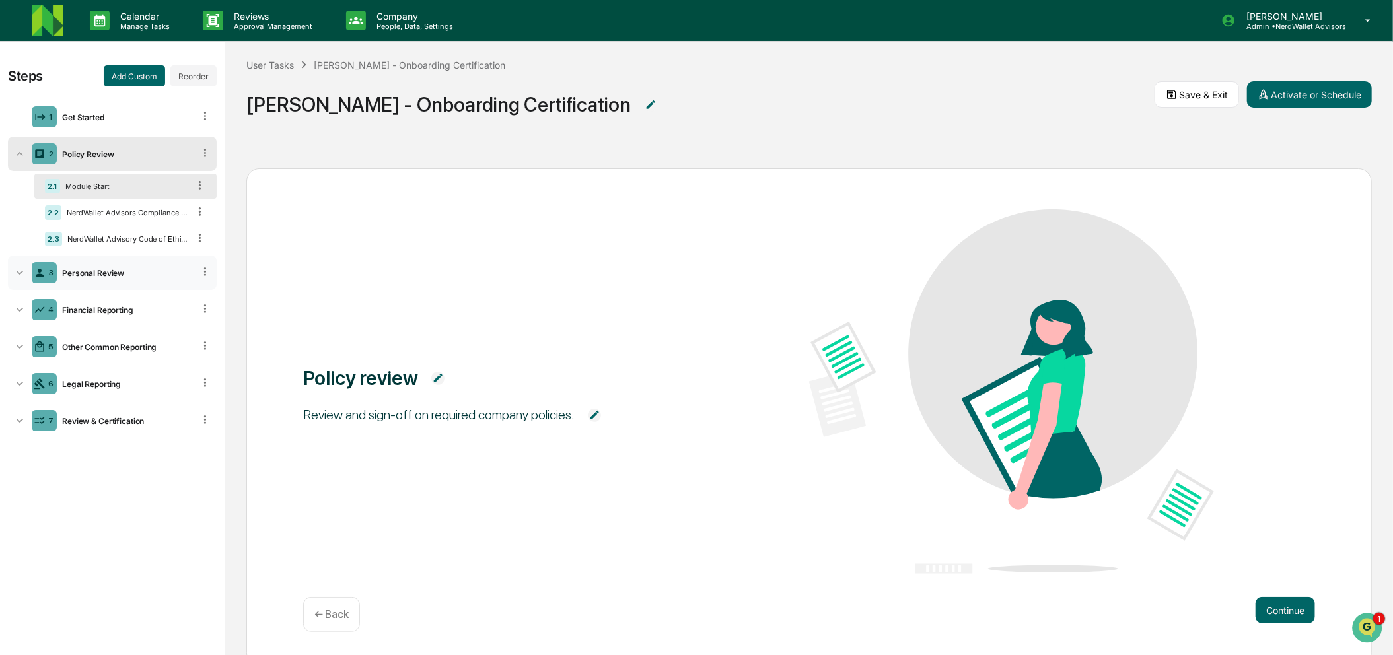
click at [102, 267] on div "3 Personal Review" at bounding box center [112, 273] width 209 height 34
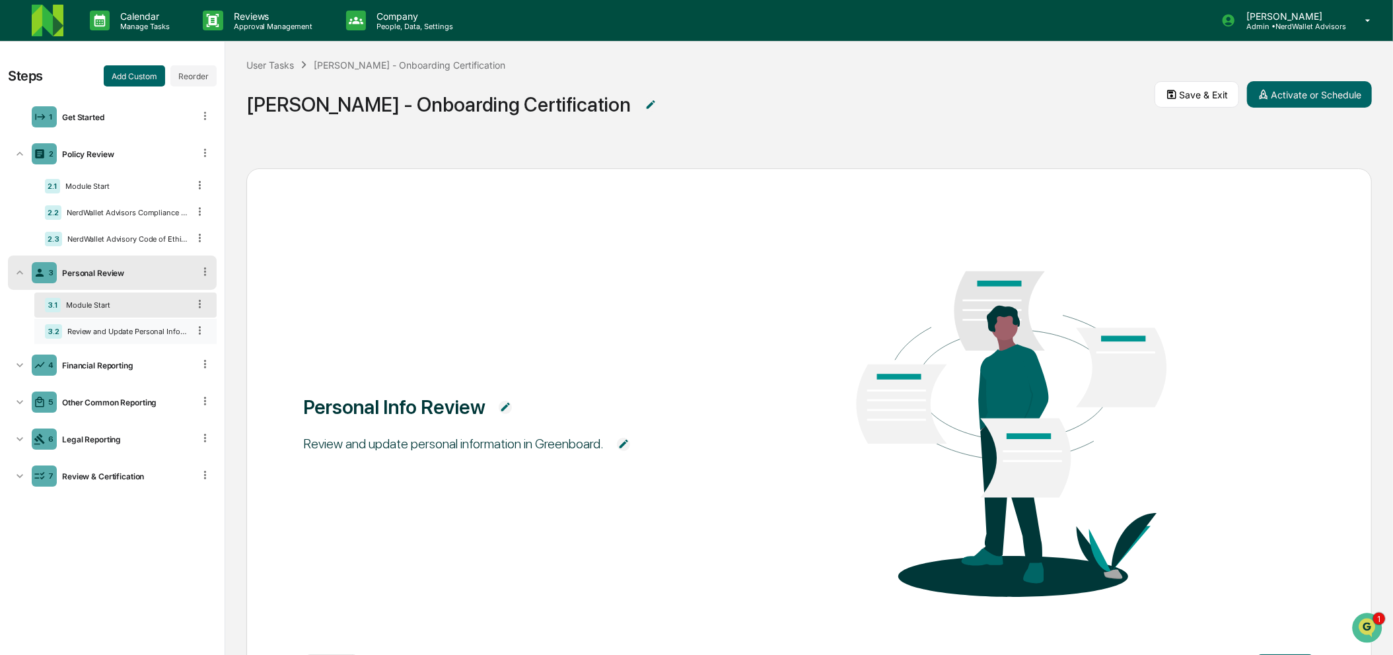
click at [106, 344] on div "3.2 Review and Update Personal Information" at bounding box center [125, 331] width 182 height 25
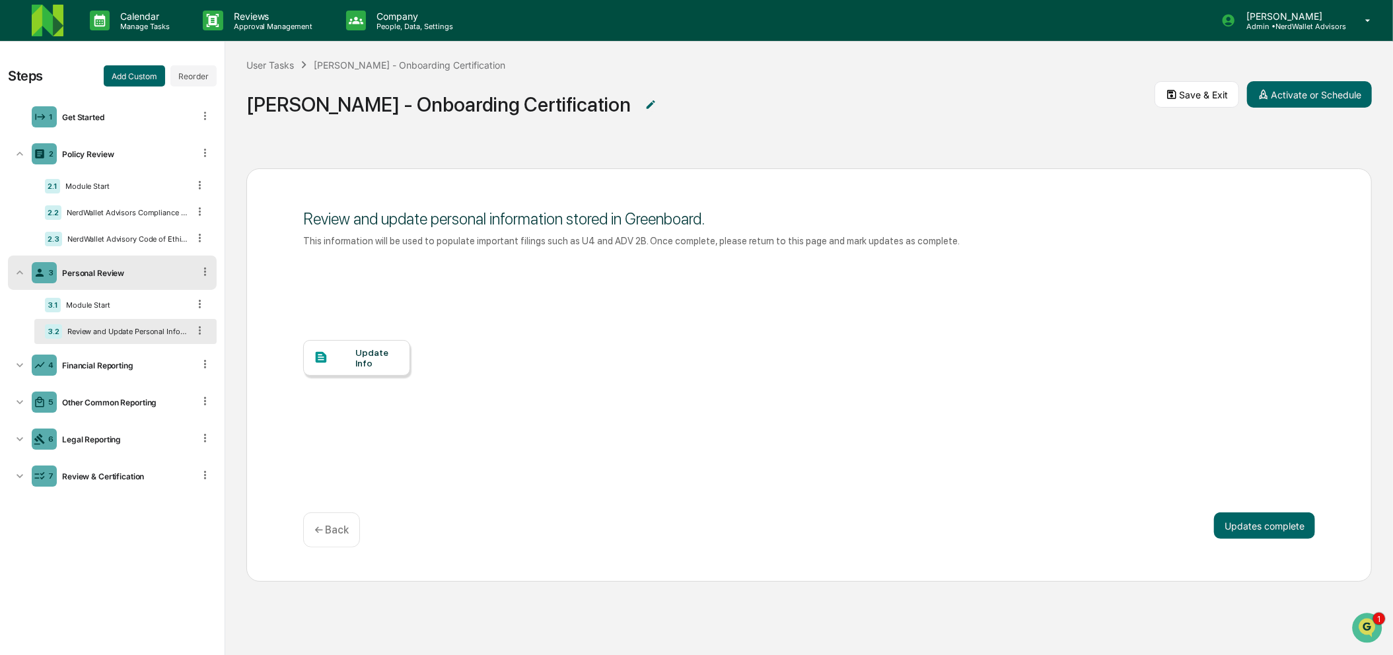
click at [377, 357] on div "Update Info" at bounding box center [377, 357] width 44 height 21
click at [203, 271] on icon at bounding box center [205, 272] width 13 height 13
click at [203, 286] on div "Delete" at bounding box center [190, 290] width 44 height 21
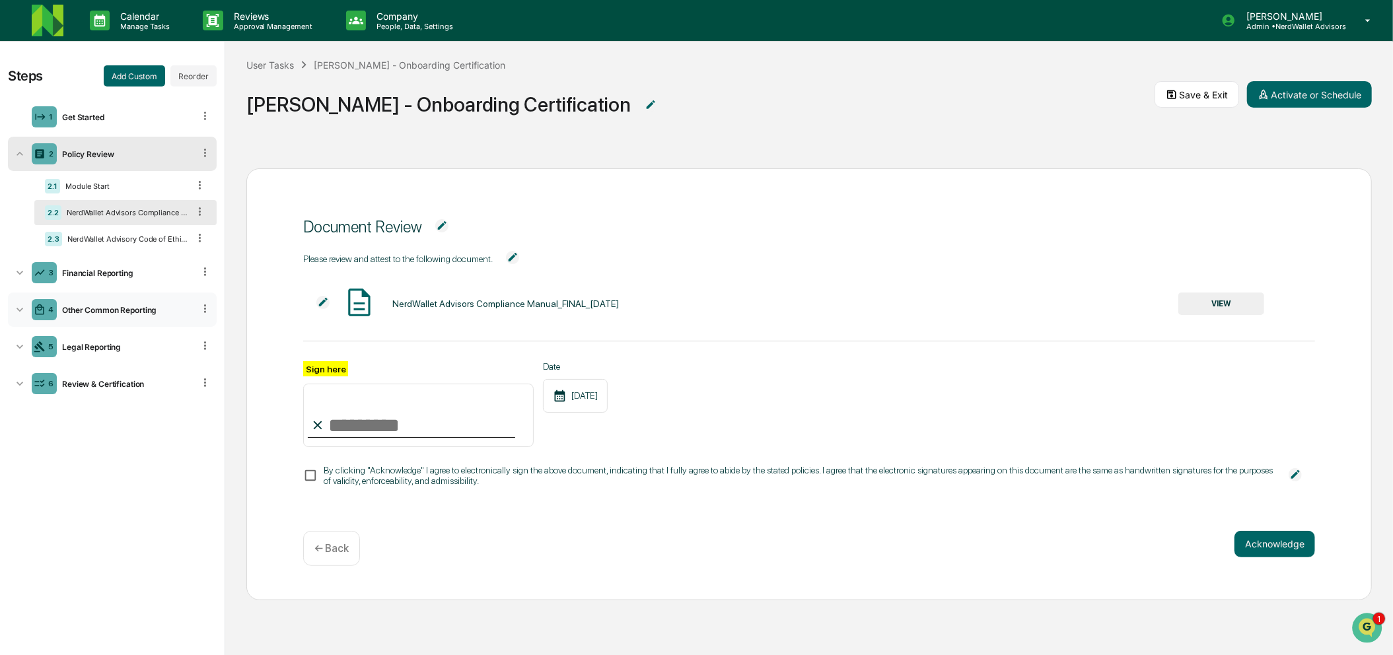
click at [145, 303] on div "4 Other Common Reporting" at bounding box center [112, 310] width 209 height 34
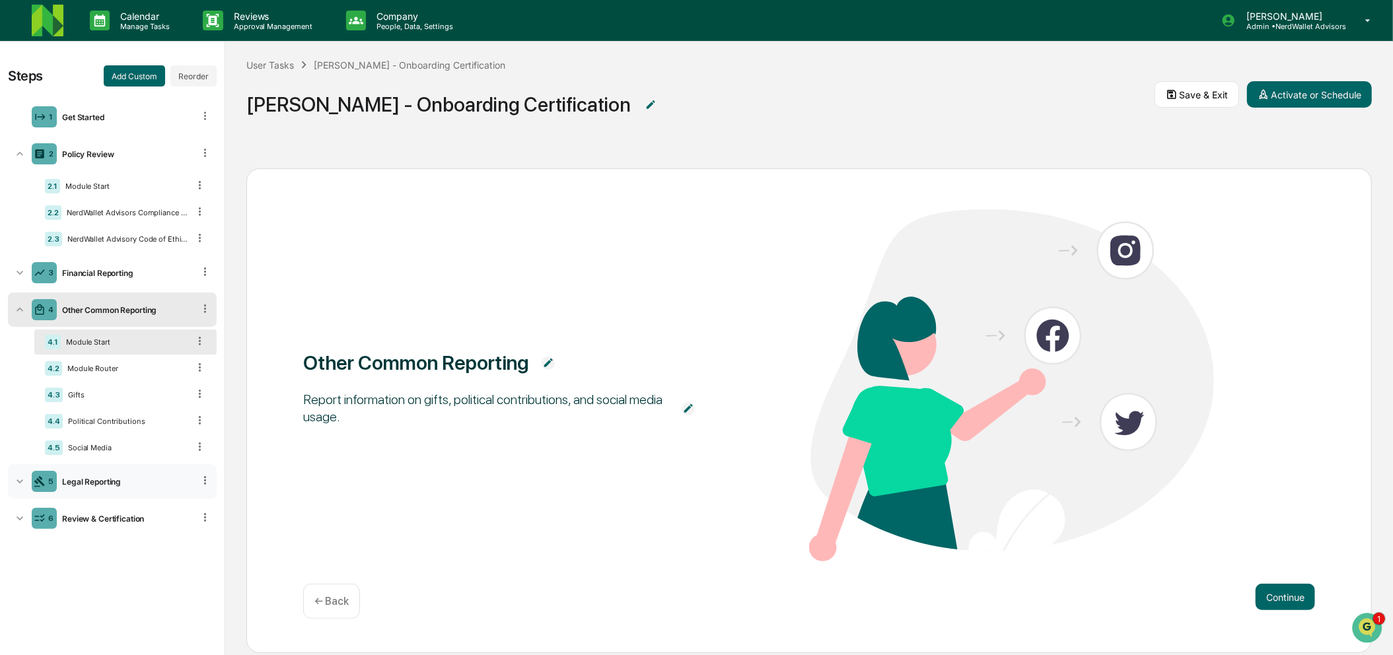
click at [89, 480] on div "Legal Reporting" at bounding box center [125, 482] width 137 height 10
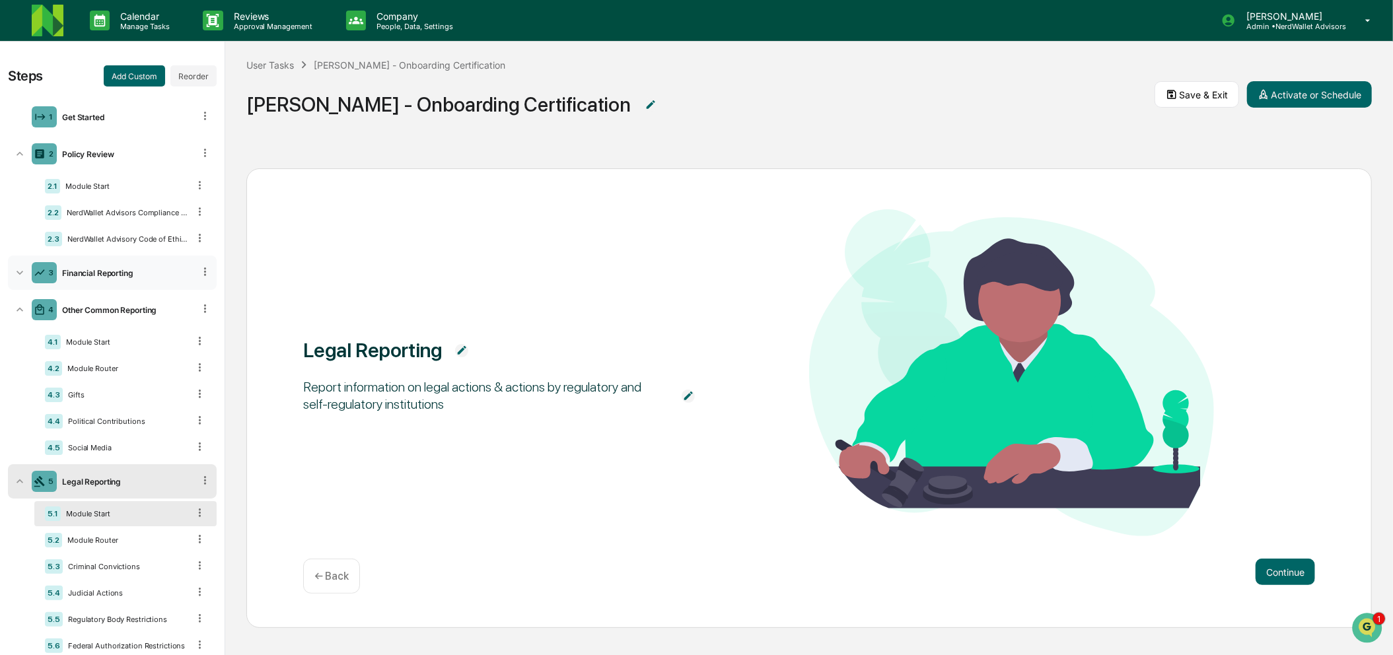
click at [118, 263] on div "3 Financial Reporting" at bounding box center [112, 273] width 209 height 34
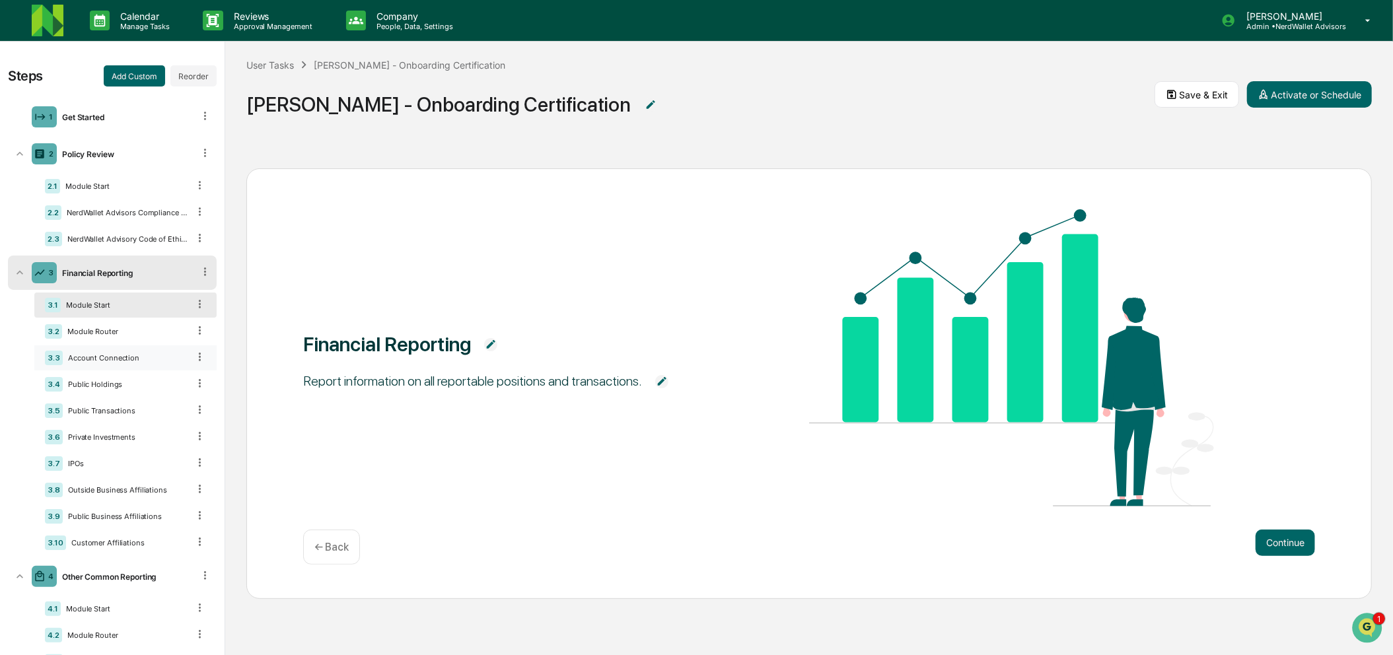
click at [194, 354] on icon at bounding box center [200, 357] width 13 height 13
click at [194, 362] on icon at bounding box center [200, 357] width 13 height 13
click at [194, 358] on icon at bounding box center [200, 357] width 13 height 13
click at [132, 362] on div "Account Connection" at bounding box center [126, 357] width 126 height 9
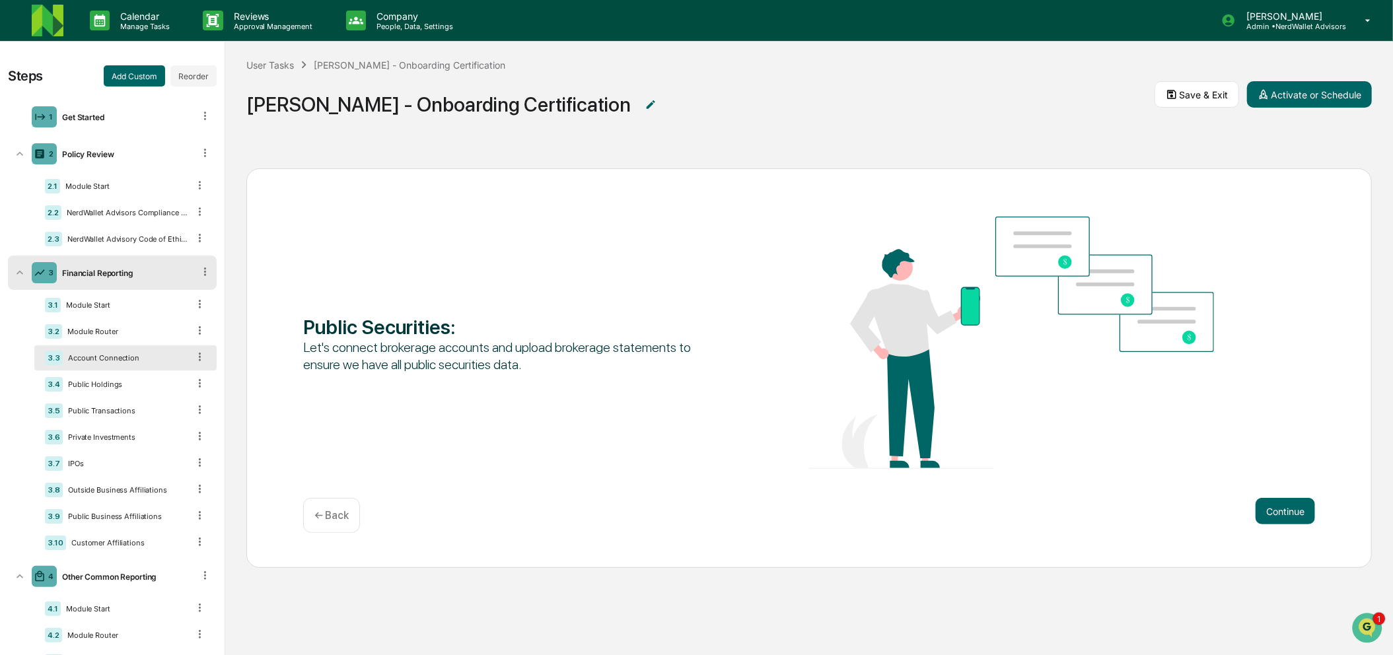
click at [194, 358] on icon at bounding box center [200, 357] width 13 height 13
click at [194, 386] on icon at bounding box center [200, 383] width 13 height 13
click at [194, 361] on icon at bounding box center [200, 357] width 13 height 13
click at [194, 331] on icon at bounding box center [200, 330] width 13 height 13
click at [194, 328] on icon at bounding box center [200, 330] width 13 height 13
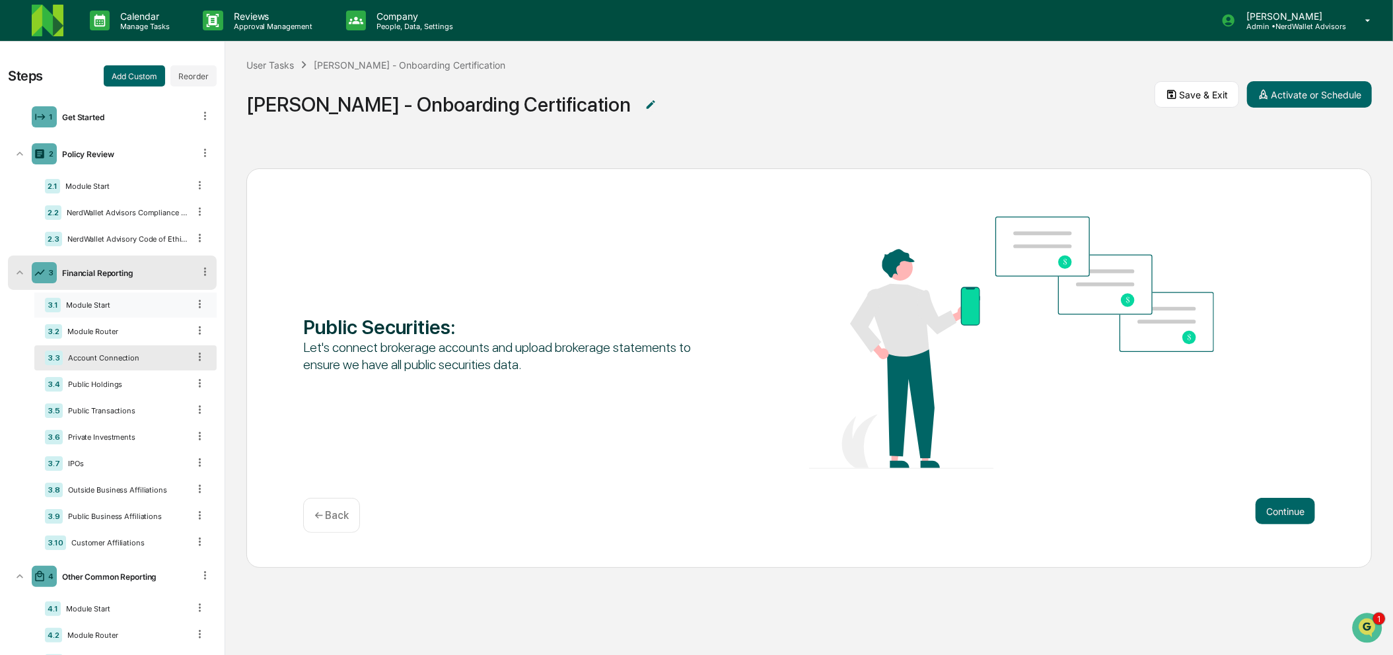
click at [194, 300] on icon at bounding box center [200, 304] width 13 height 13
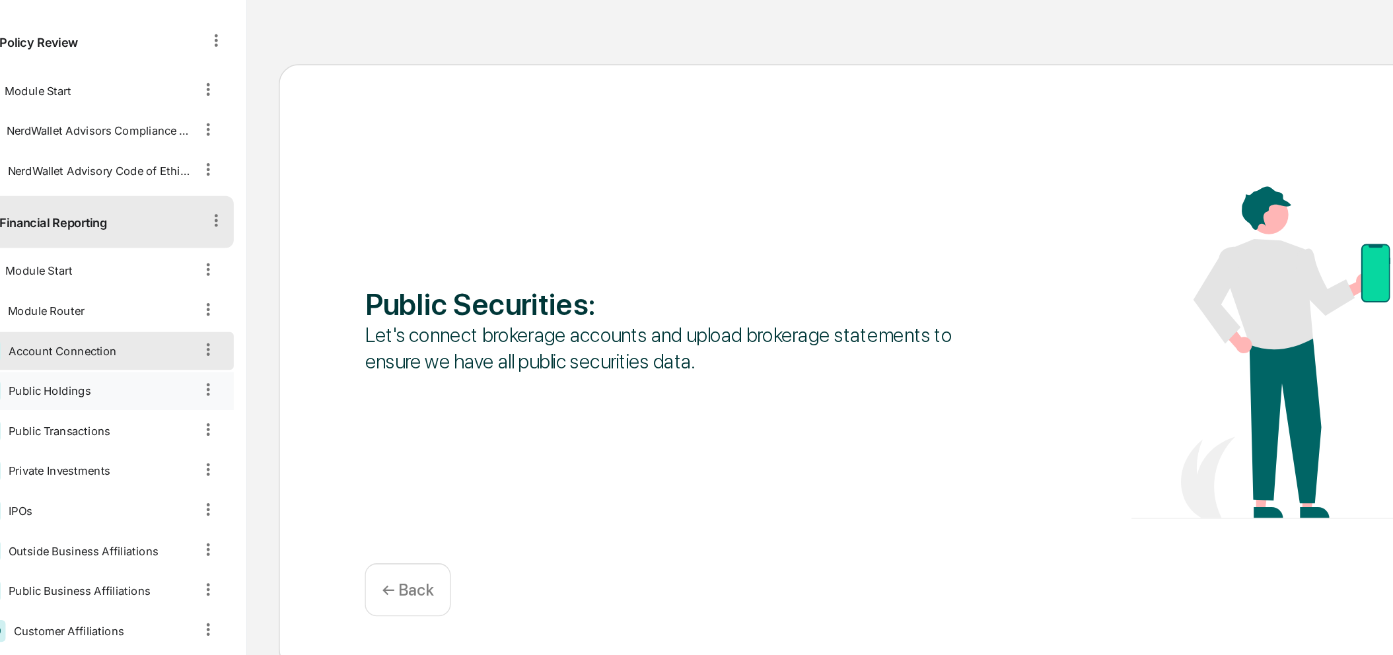
click at [194, 384] on icon at bounding box center [200, 383] width 13 height 13
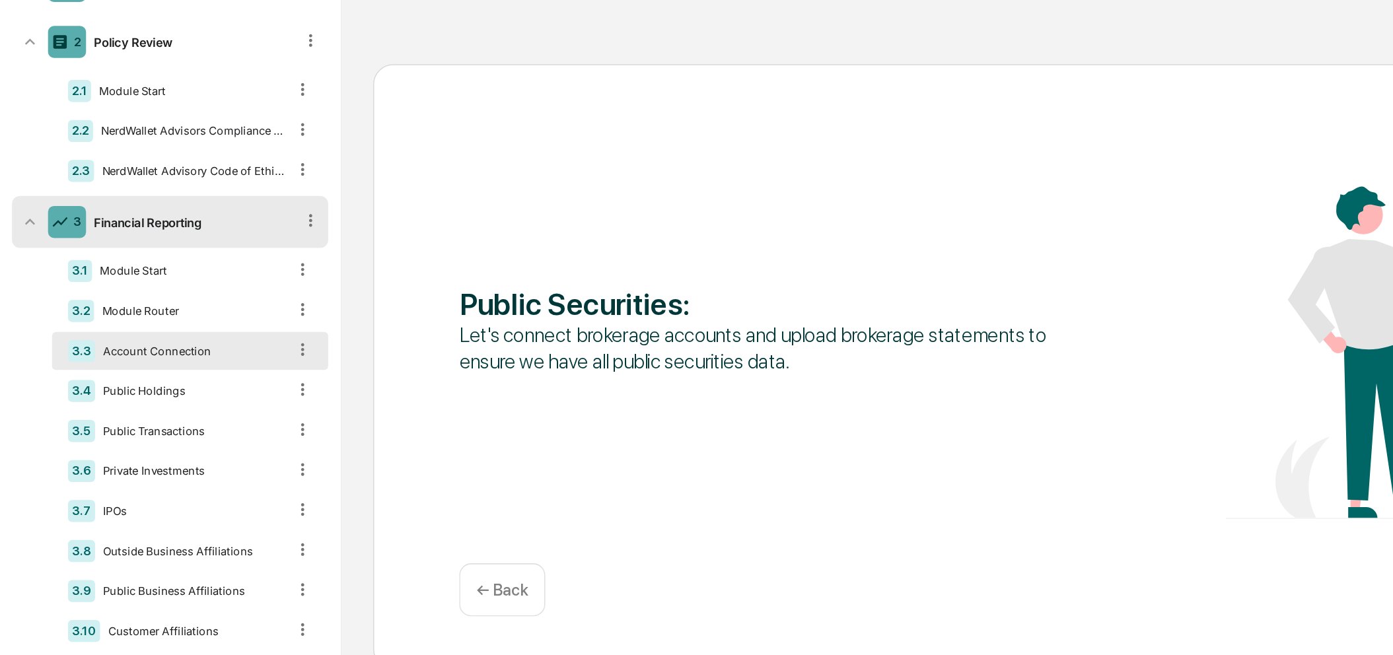
click at [199, 360] on icon at bounding box center [200, 357] width 2 height 8
click at [194, 410] on icon at bounding box center [200, 410] width 13 height 13
click at [190, 450] on div "3.6 Private Investments" at bounding box center [125, 437] width 182 height 25
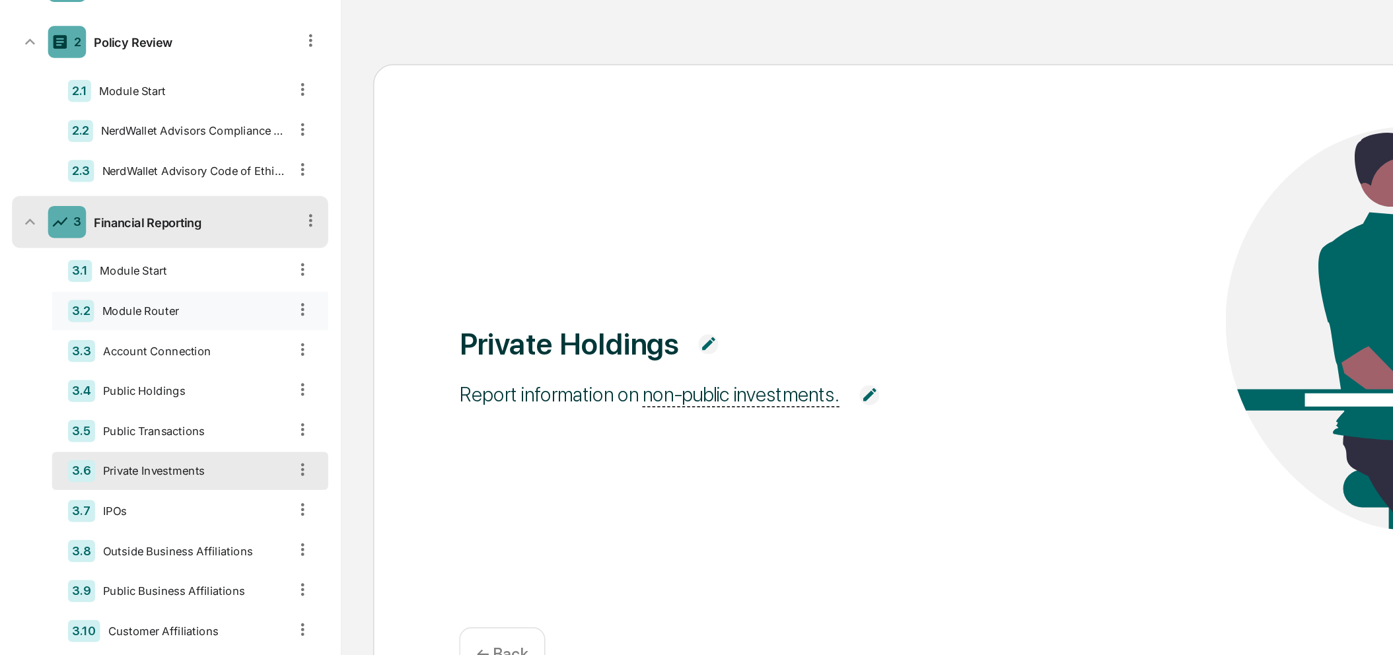
click at [194, 328] on icon at bounding box center [200, 330] width 13 height 13
click at [194, 361] on icon at bounding box center [200, 357] width 13 height 13
click at [131, 360] on div "Account Connection" at bounding box center [126, 357] width 126 height 9
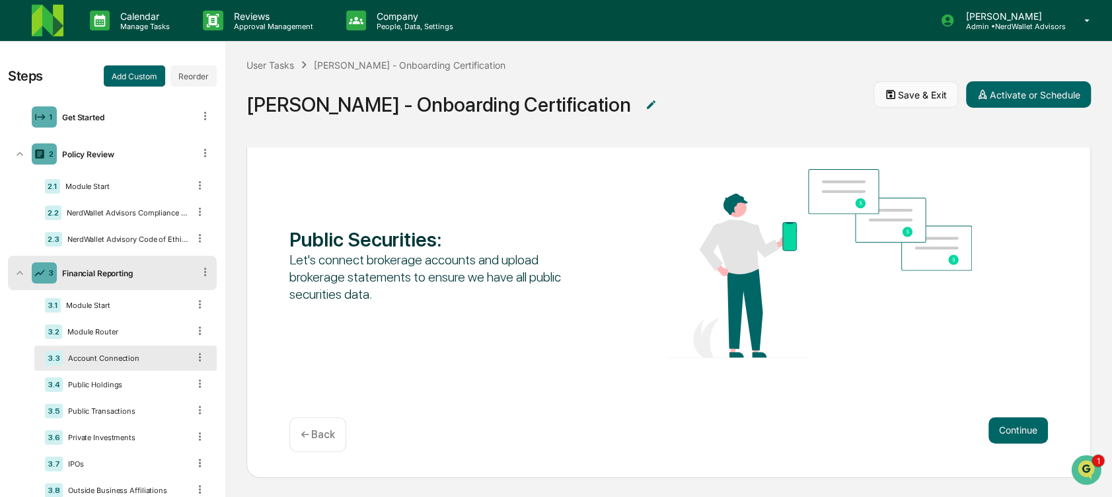
click at [896, 104] on button "Save & Exit" at bounding box center [915, 94] width 85 height 26
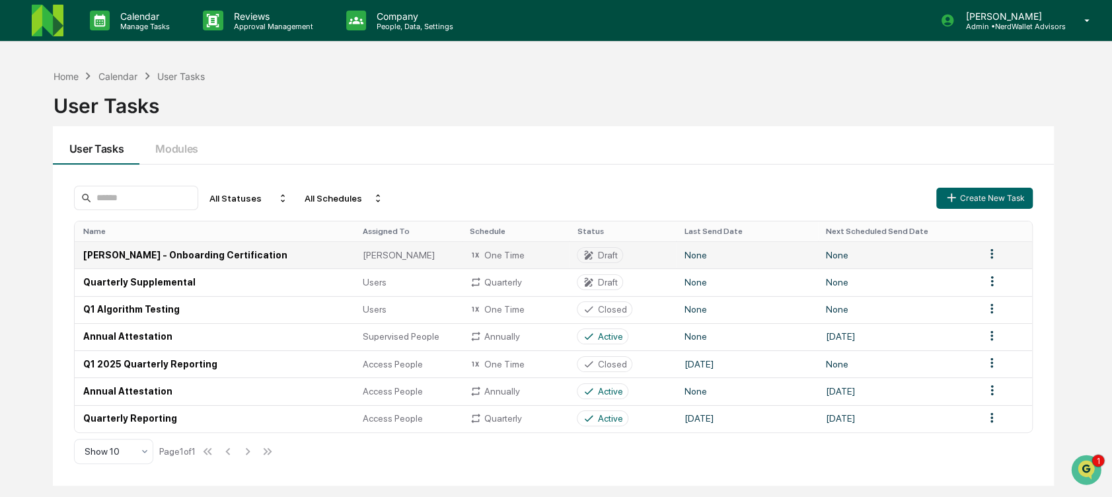
click at [375, 258] on span "[PERSON_NAME]" at bounding box center [399, 255] width 72 height 11
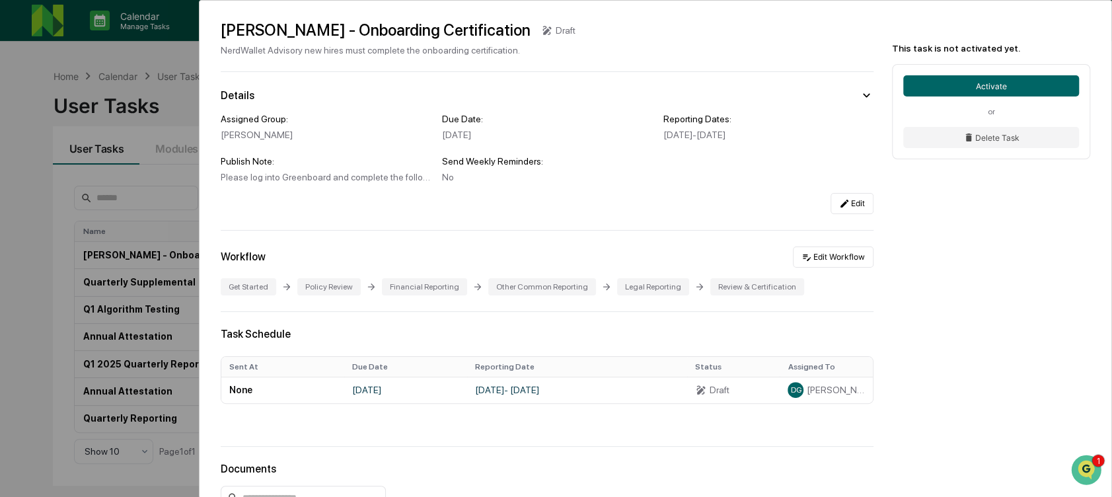
scroll to position [20, 0]
